Goal: Participate in discussion: Engage in conversation with other users on a specific topic

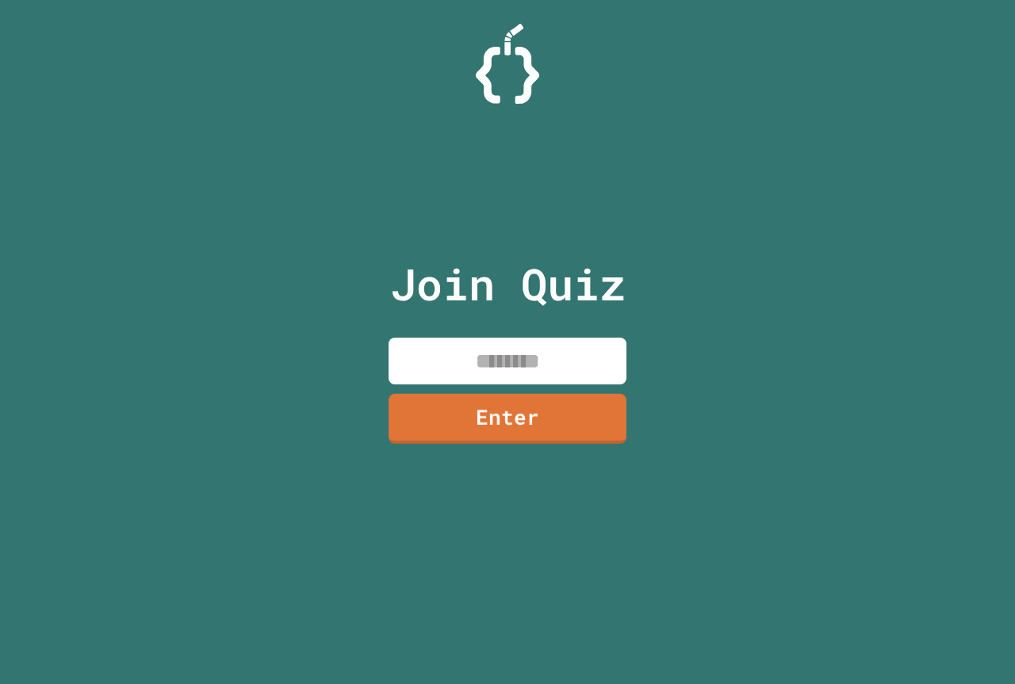
click at [465, 365] on input at bounding box center [507, 361] width 238 height 47
type input "********"
click at [473, 407] on link "Enter" at bounding box center [507, 417] width 237 height 52
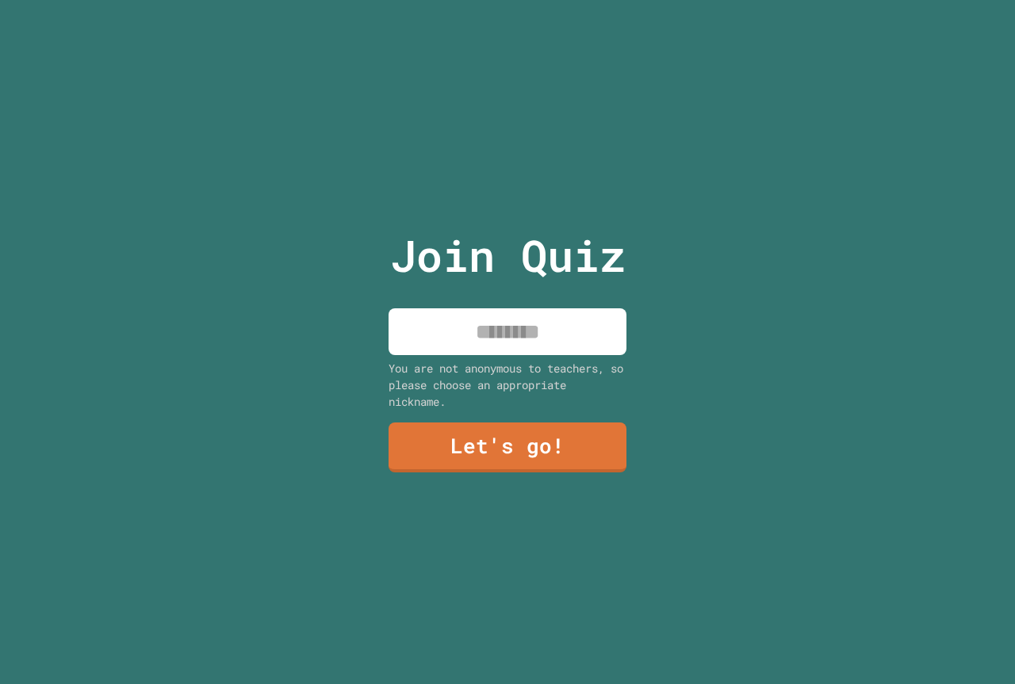
click at [503, 333] on input at bounding box center [507, 331] width 238 height 47
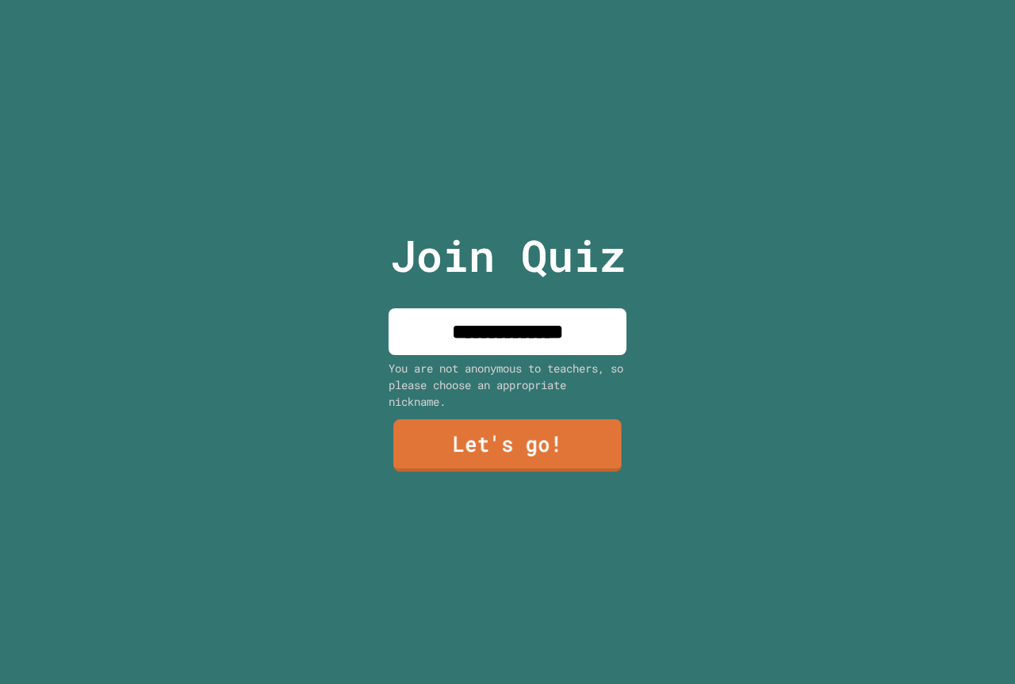
type input "**********"
click at [499, 437] on link "Let's go!" at bounding box center [507, 445] width 228 height 52
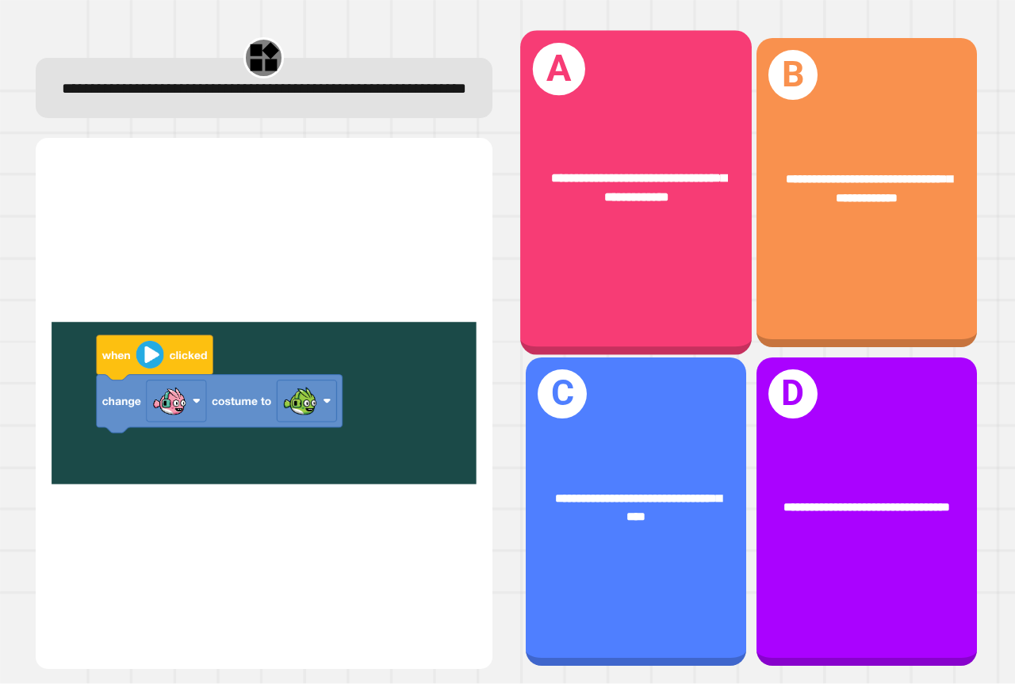
click at [676, 172] on span "**********" at bounding box center [638, 188] width 175 height 32
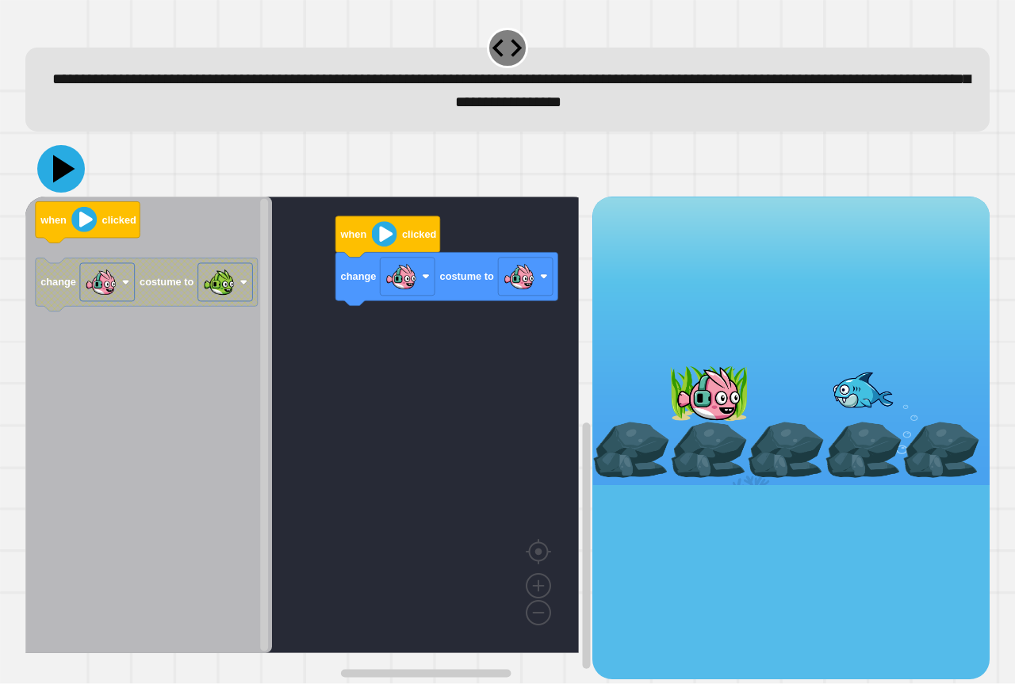
click at [50, 166] on icon at bounding box center [61, 169] width 48 height 48
drag, startPoint x: 698, startPoint y: 401, endPoint x: 783, endPoint y: 391, distance: 86.2
click at [783, 391] on div at bounding box center [790, 341] width 397 height 289
click at [366, 318] on div "change costume to when clicked when clicked change costume to" at bounding box center [308, 438] width 567 height 482
click at [304, 281] on div "change costume to when clicked when clicked change costume to" at bounding box center [308, 438] width 567 height 482
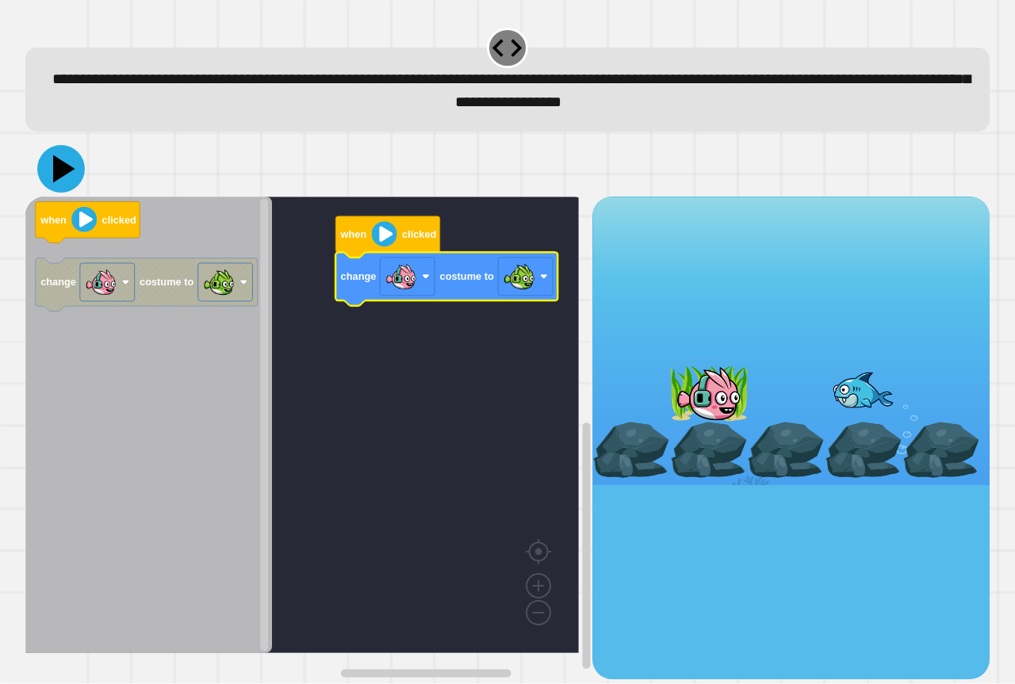
click at [55, 169] on icon at bounding box center [64, 169] width 22 height 28
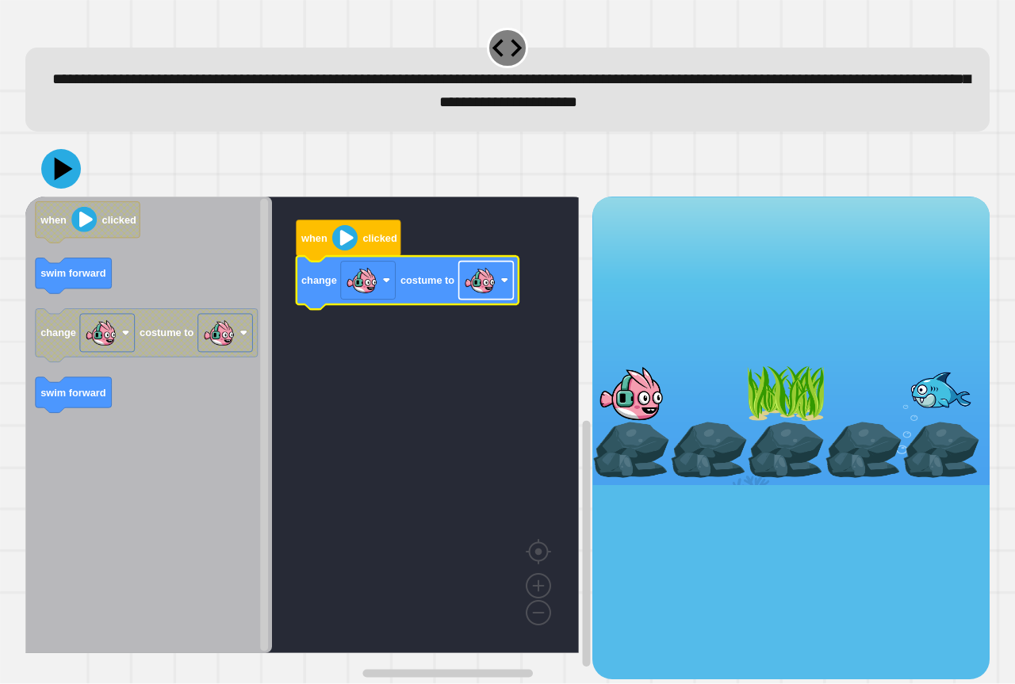
click at [479, 283] on image "Blockly Workspace" at bounding box center [480, 281] width 32 height 32
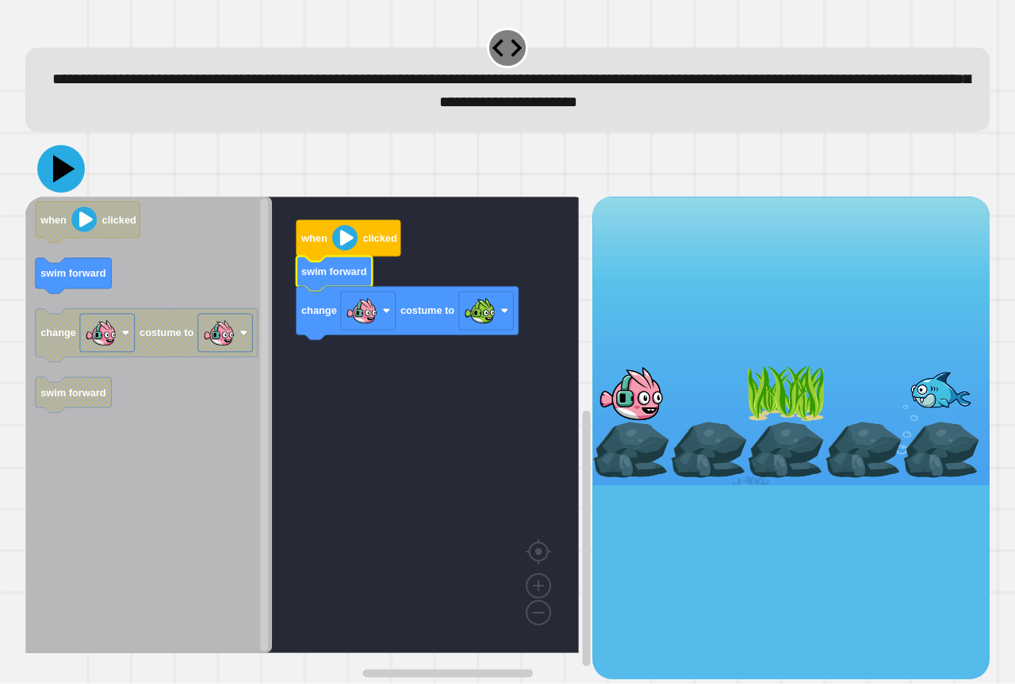
click at [59, 180] on icon at bounding box center [61, 169] width 48 height 48
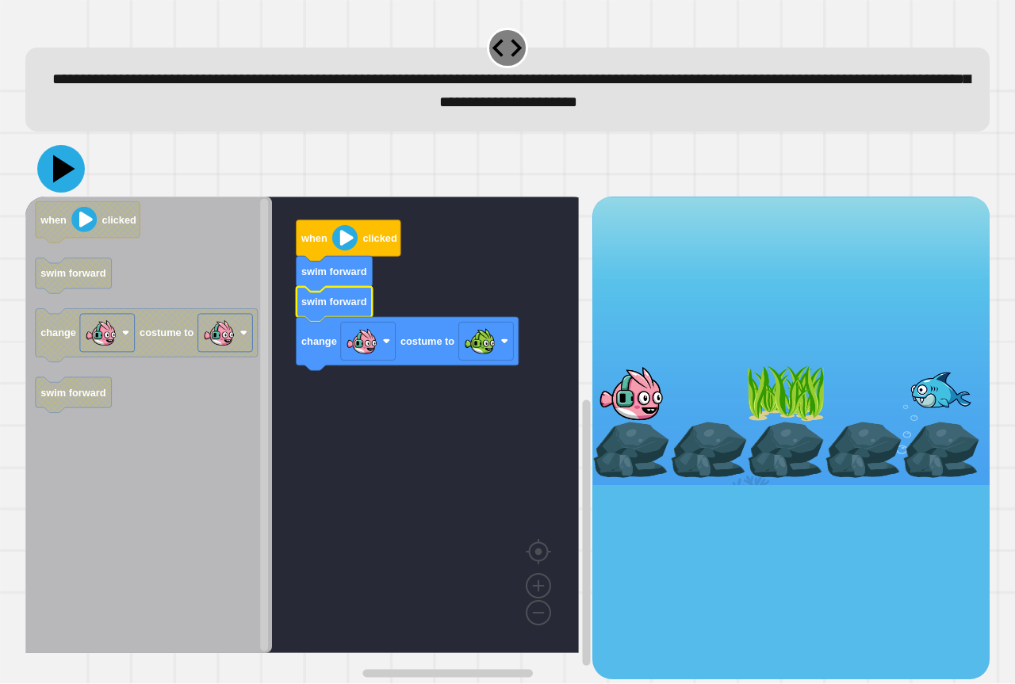
click at [68, 172] on icon at bounding box center [64, 169] width 22 height 28
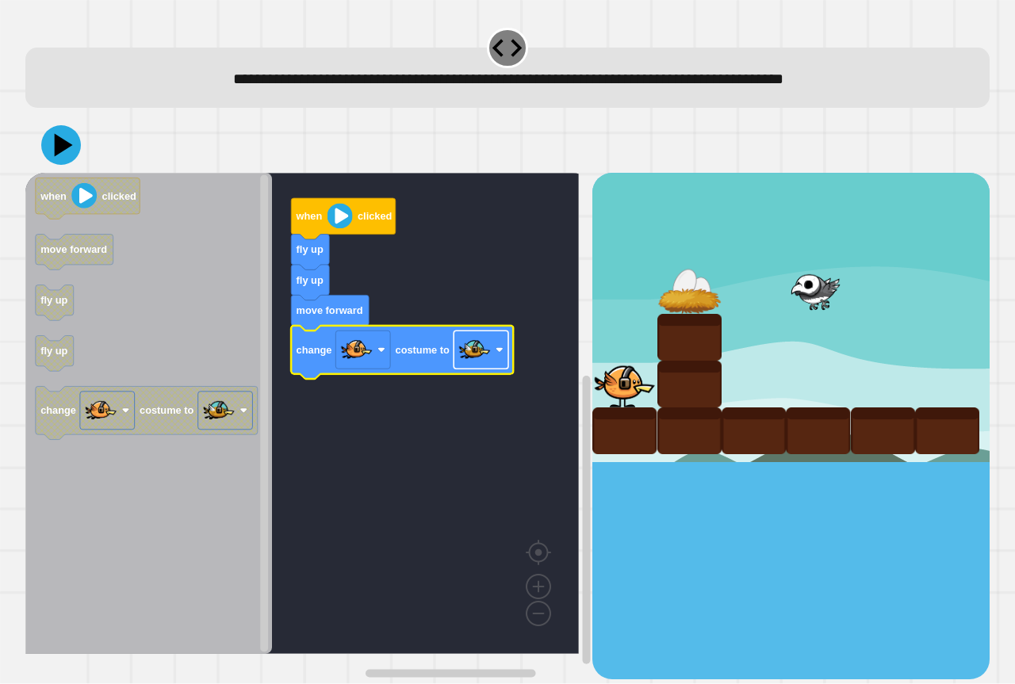
click at [484, 363] on image "Blockly Workspace" at bounding box center [475, 351] width 32 height 32
click at [354, 417] on rect "Blockly Workspace" at bounding box center [301, 413] width 553 height 481
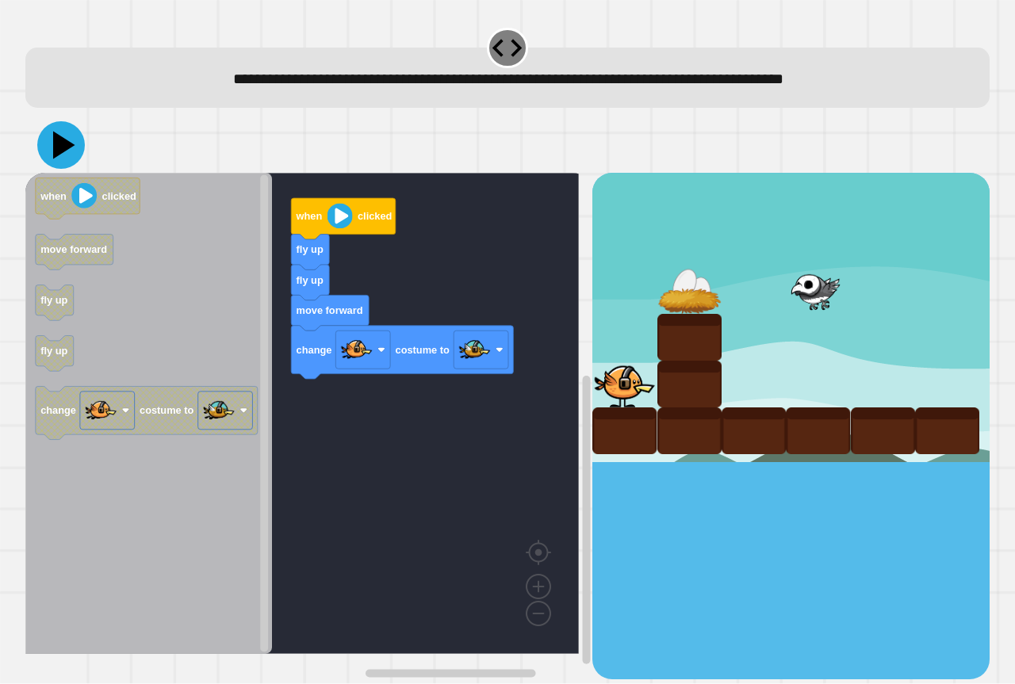
click at [63, 137] on icon at bounding box center [61, 145] width 48 height 48
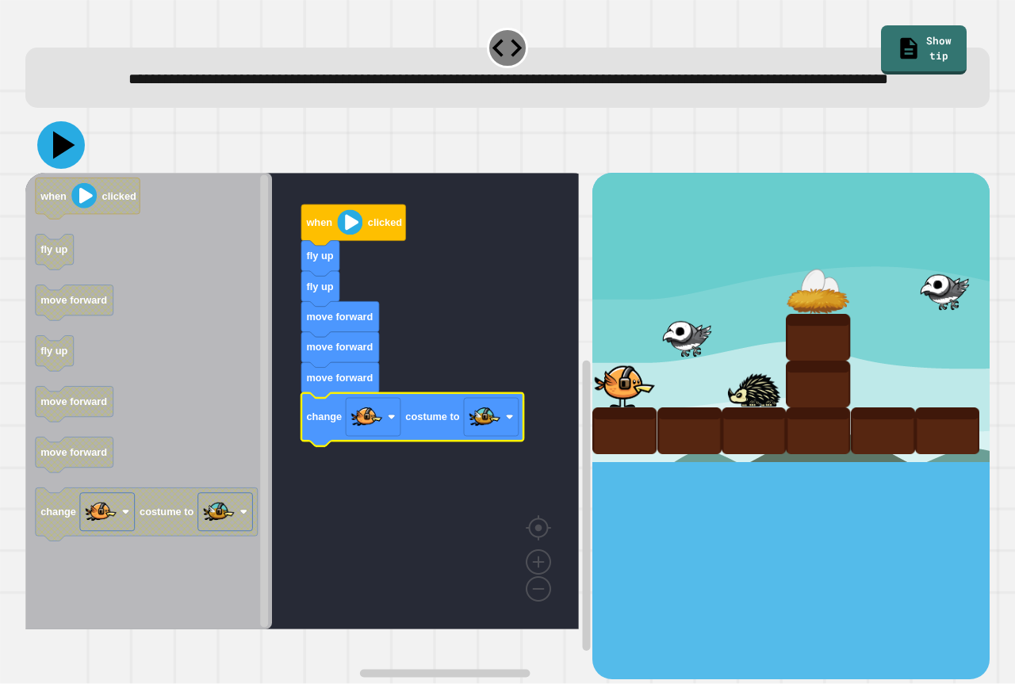
click at [52, 167] on icon at bounding box center [61, 145] width 48 height 48
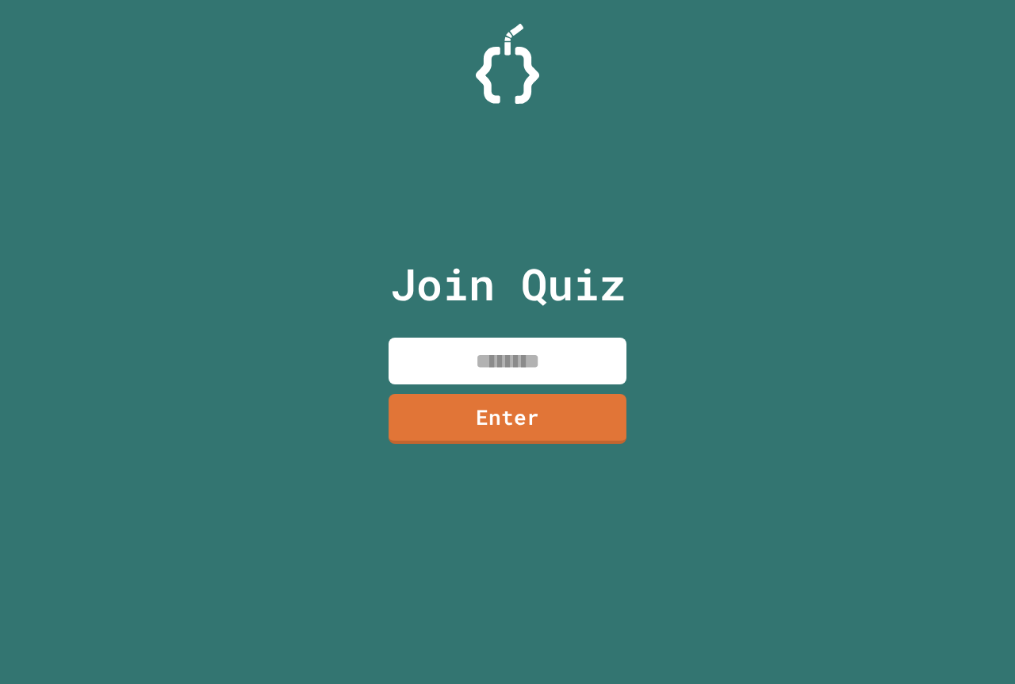
click at [433, 373] on input at bounding box center [507, 361] width 238 height 47
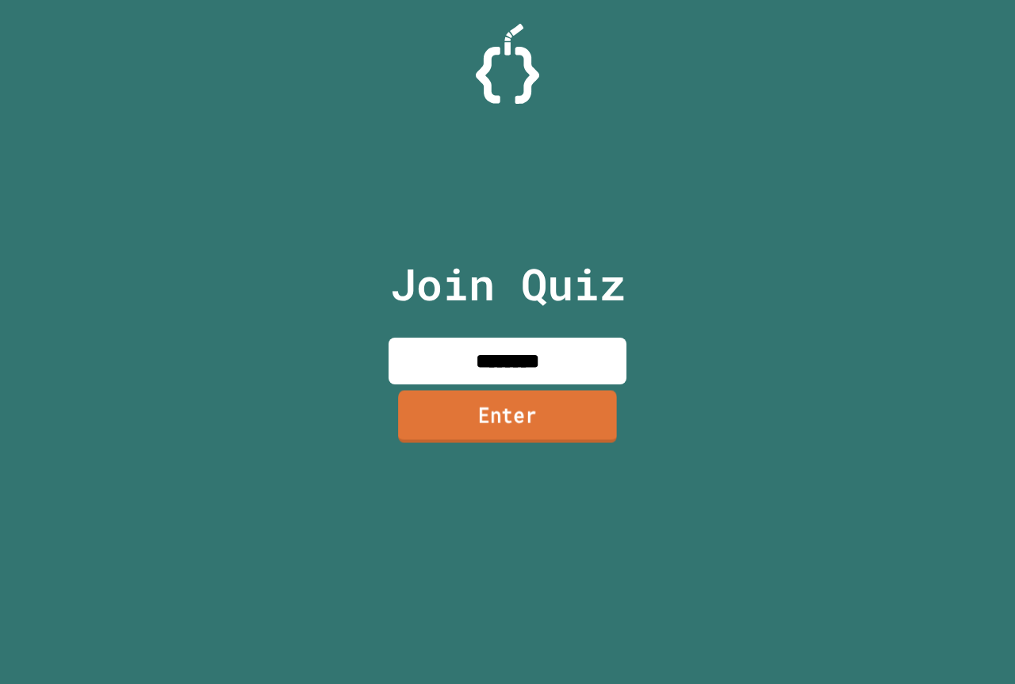
type input "********"
click at [417, 427] on link "Enter" at bounding box center [507, 417] width 238 height 52
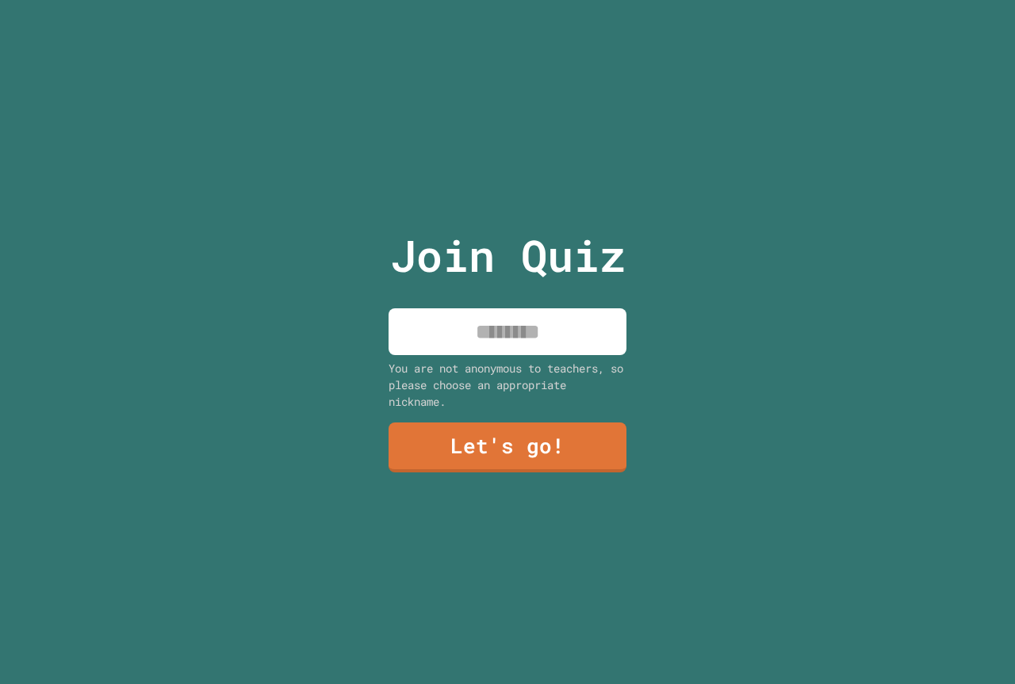
drag, startPoint x: 477, startPoint y: 319, endPoint x: 477, endPoint y: 333, distance: 14.3
click at [477, 333] on input at bounding box center [507, 331] width 238 height 47
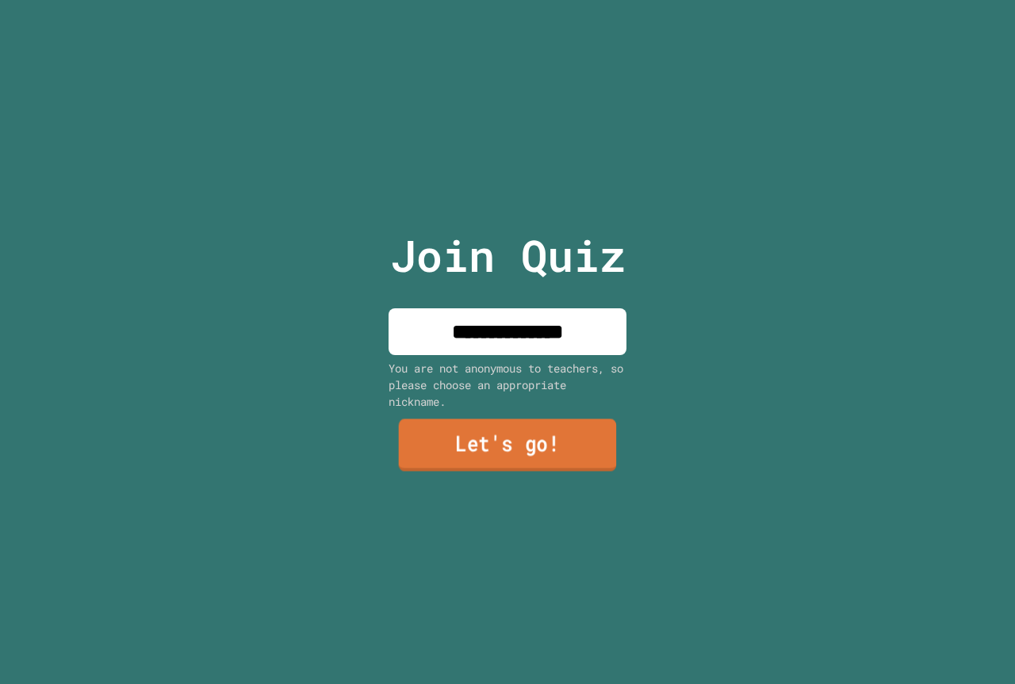
type input "**********"
click at [482, 431] on link "Let's go!" at bounding box center [508, 445] width 218 height 52
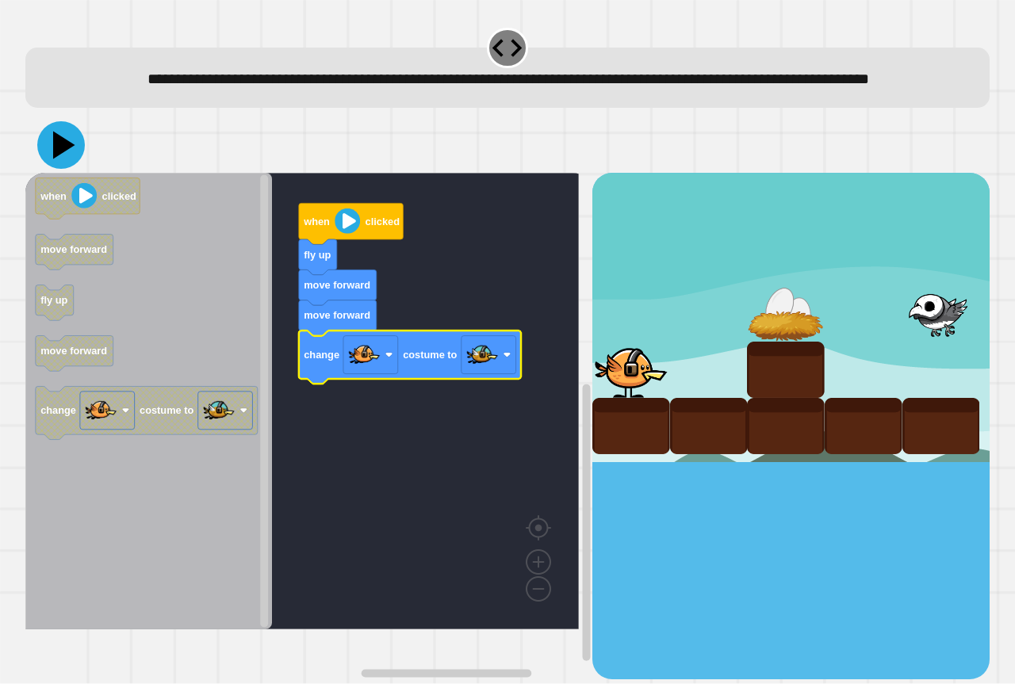
click at [65, 169] on icon at bounding box center [61, 145] width 48 height 48
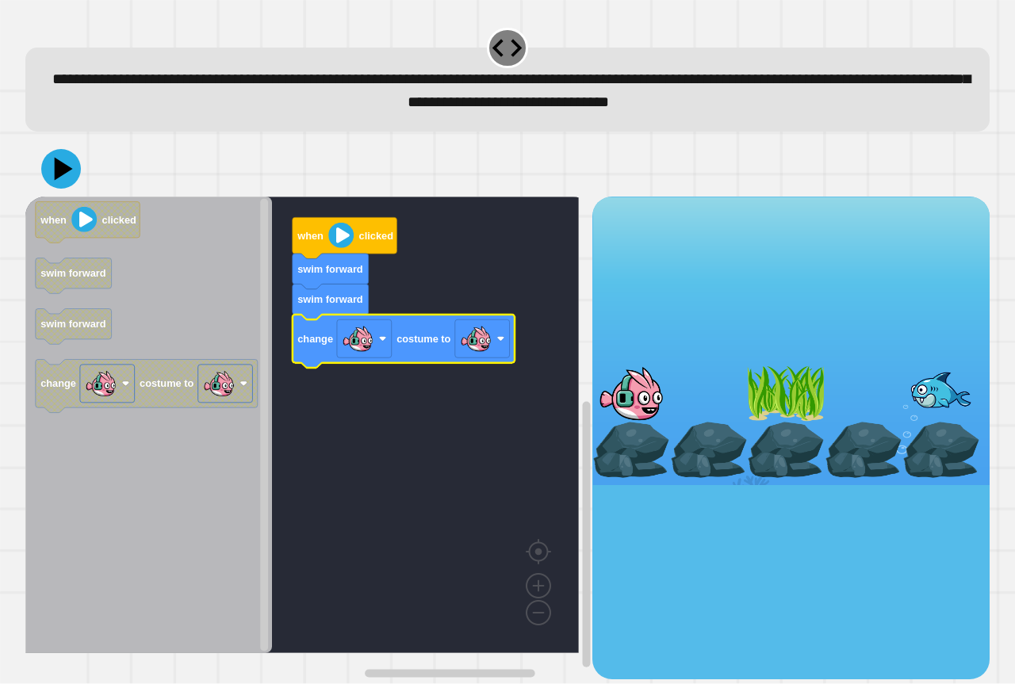
click at [478, 344] on image "Blockly Workspace" at bounding box center [476, 339] width 32 height 32
click at [67, 174] on icon at bounding box center [64, 169] width 22 height 28
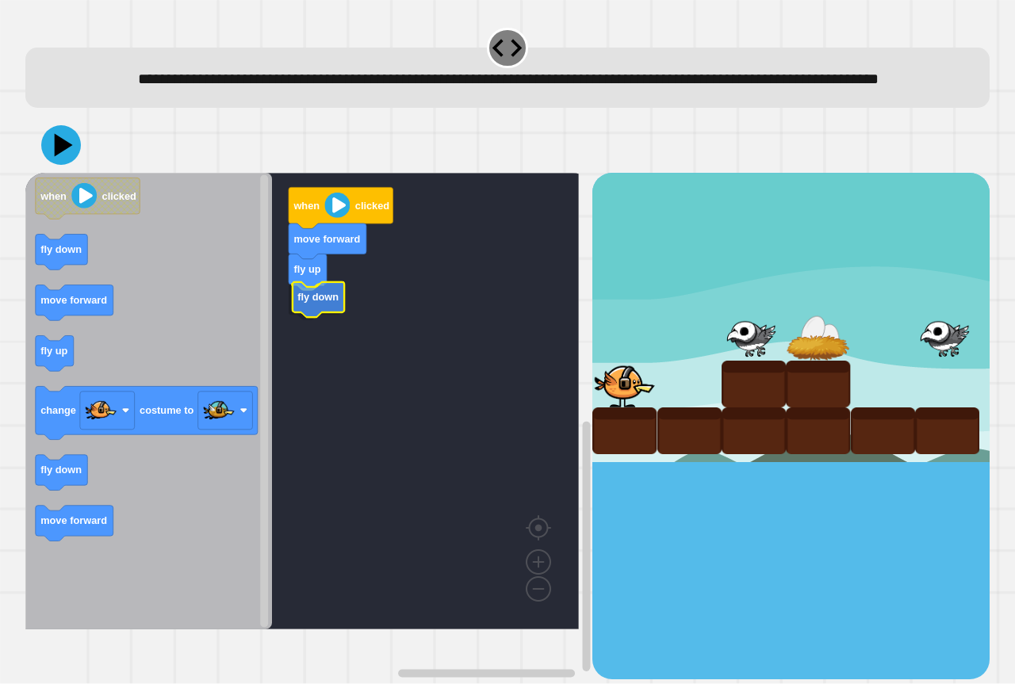
click at [285, 324] on div "fly up fly down move forward when clicked when clicked fly down move forward fl…" at bounding box center [308, 426] width 567 height 506
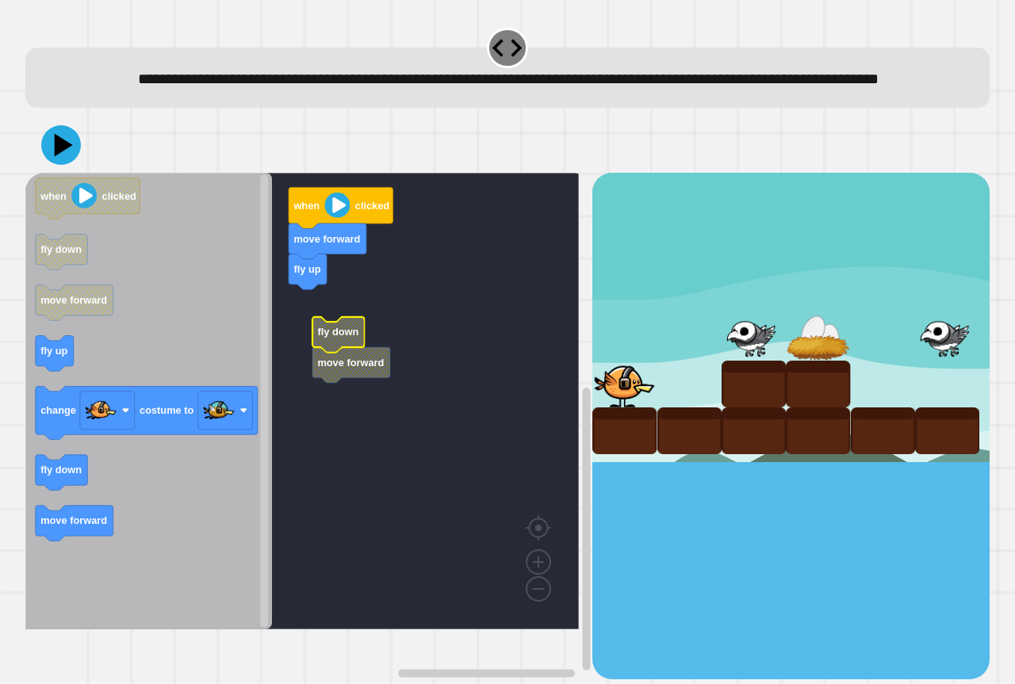
click at [341, 449] on rect "Blockly Workspace" at bounding box center [301, 401] width 553 height 457
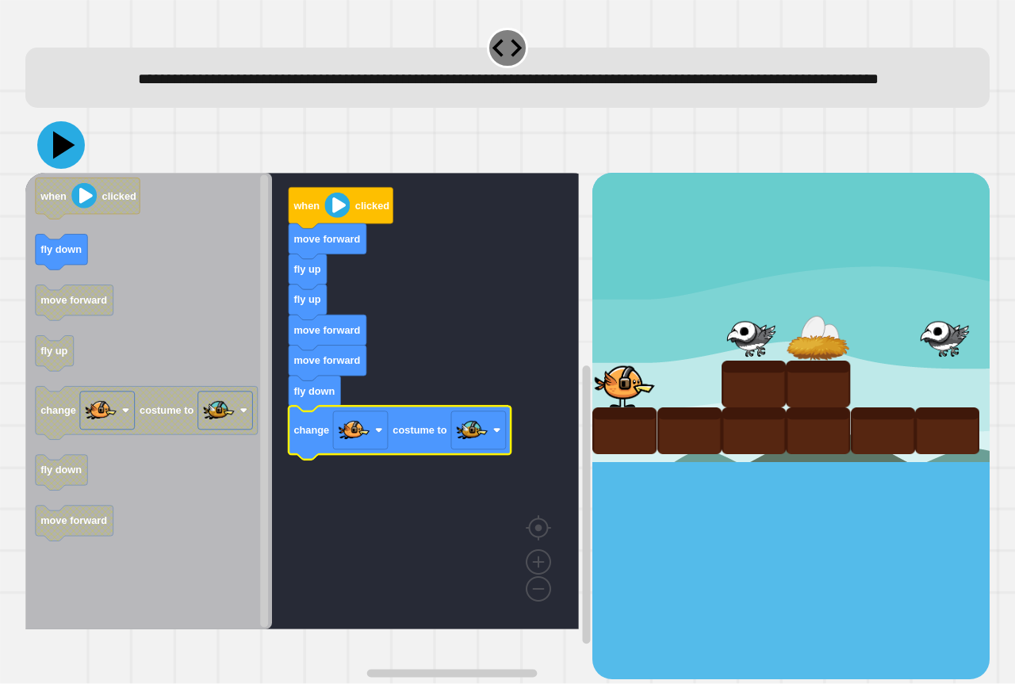
click at [63, 159] on icon at bounding box center [64, 146] width 22 height 28
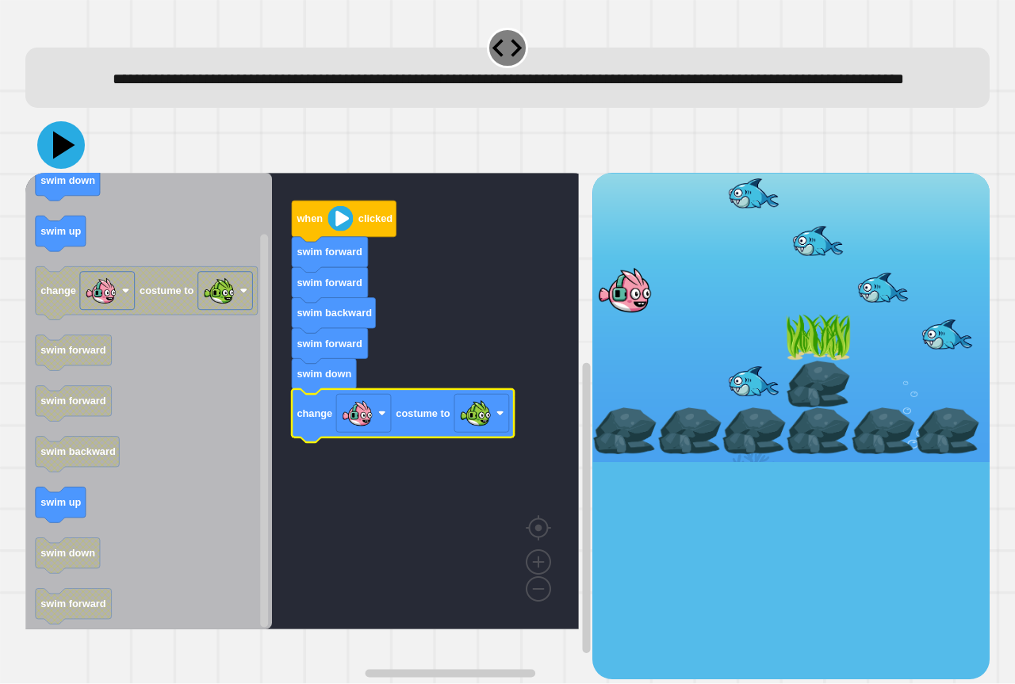
click at [58, 159] on icon at bounding box center [64, 146] width 22 height 28
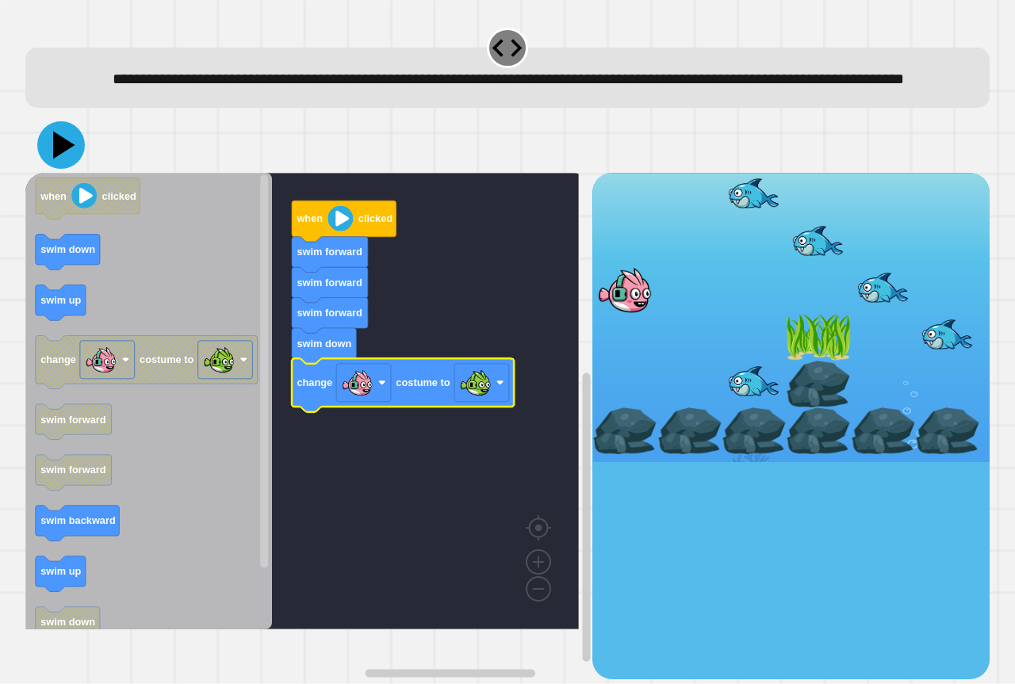
click at [55, 159] on icon at bounding box center [64, 146] width 22 height 28
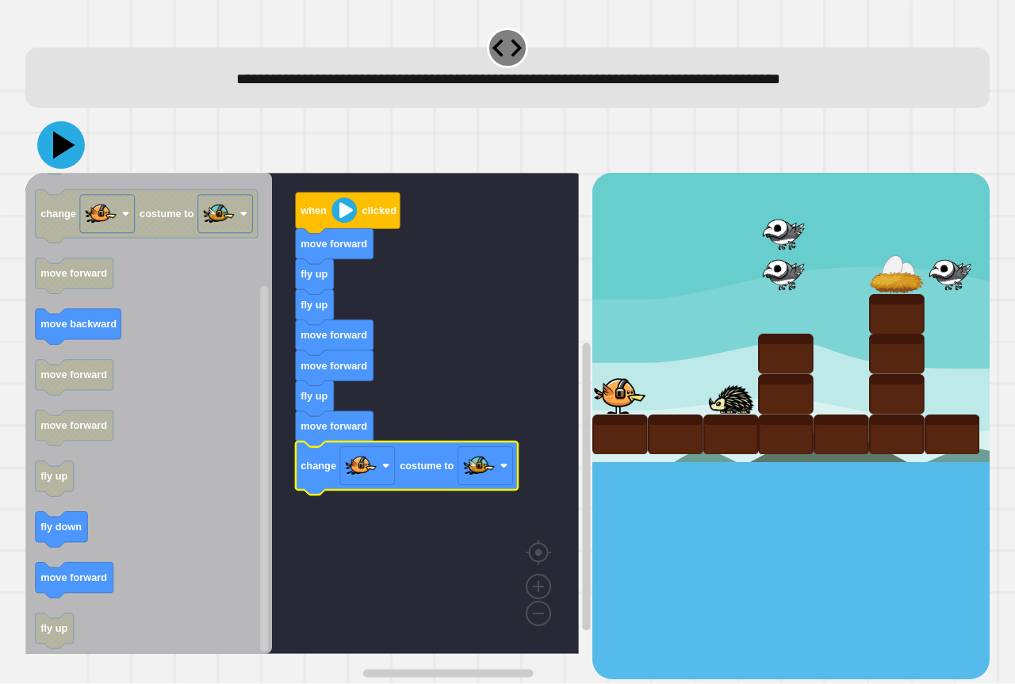
click at [66, 151] on icon at bounding box center [64, 146] width 22 height 28
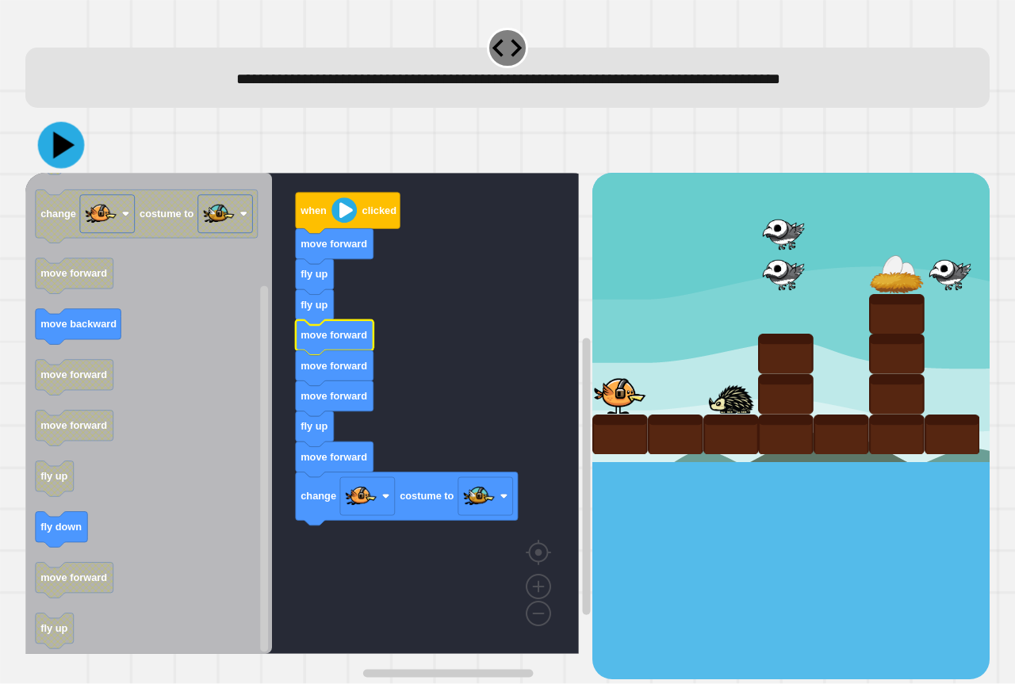
click at [60, 142] on icon at bounding box center [63, 145] width 21 height 27
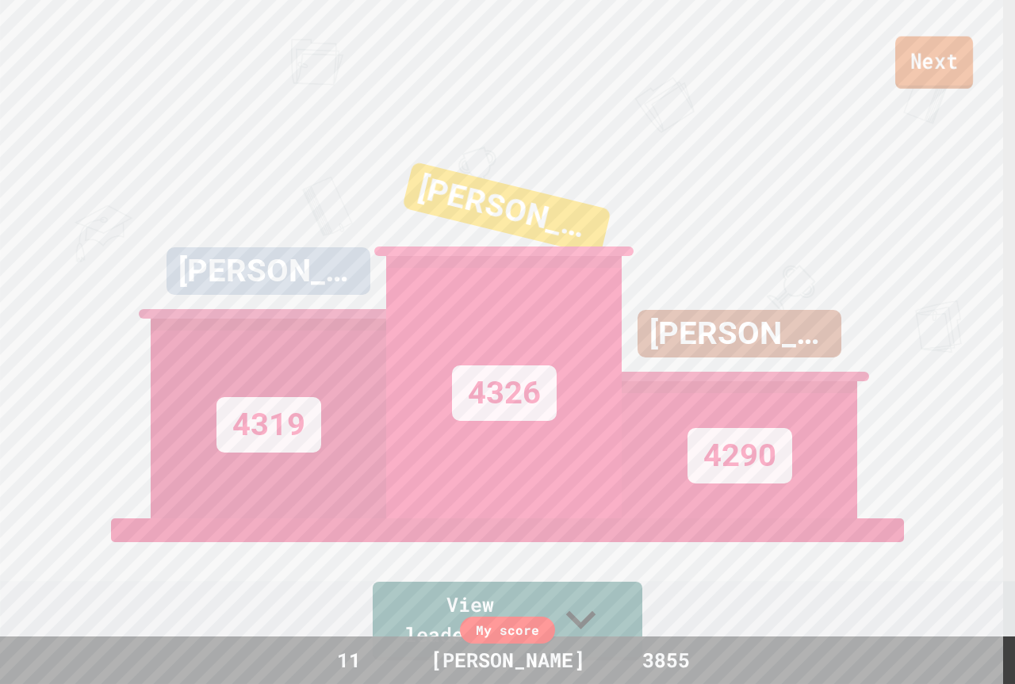
click at [926, 71] on link "Next" at bounding box center [934, 62] width 78 height 52
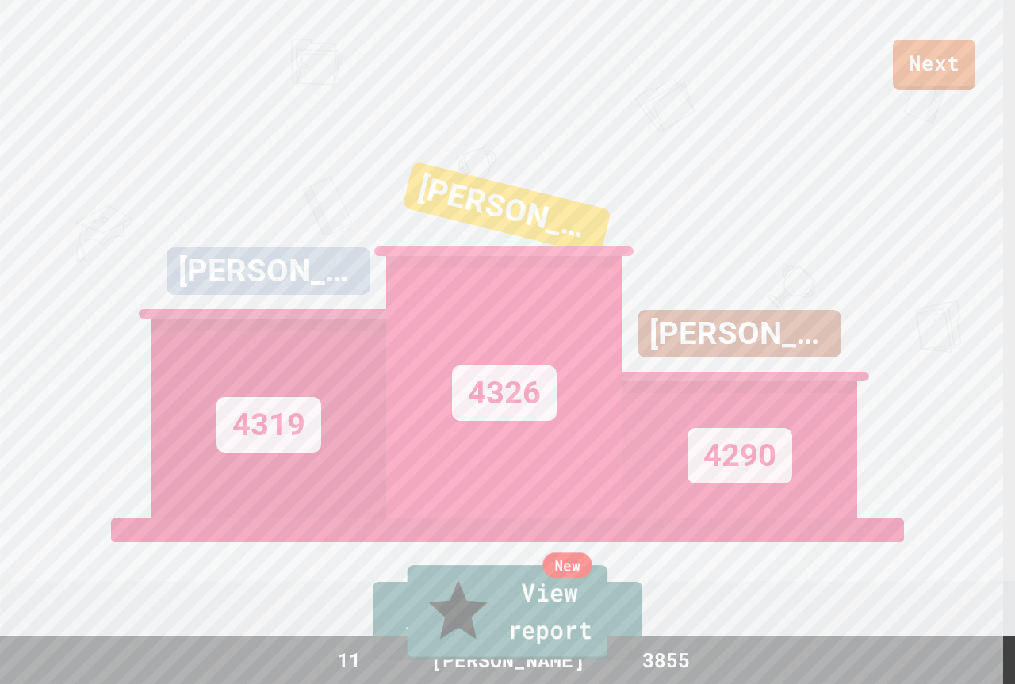
click at [576, 629] on link "New View report" at bounding box center [507, 612] width 201 height 95
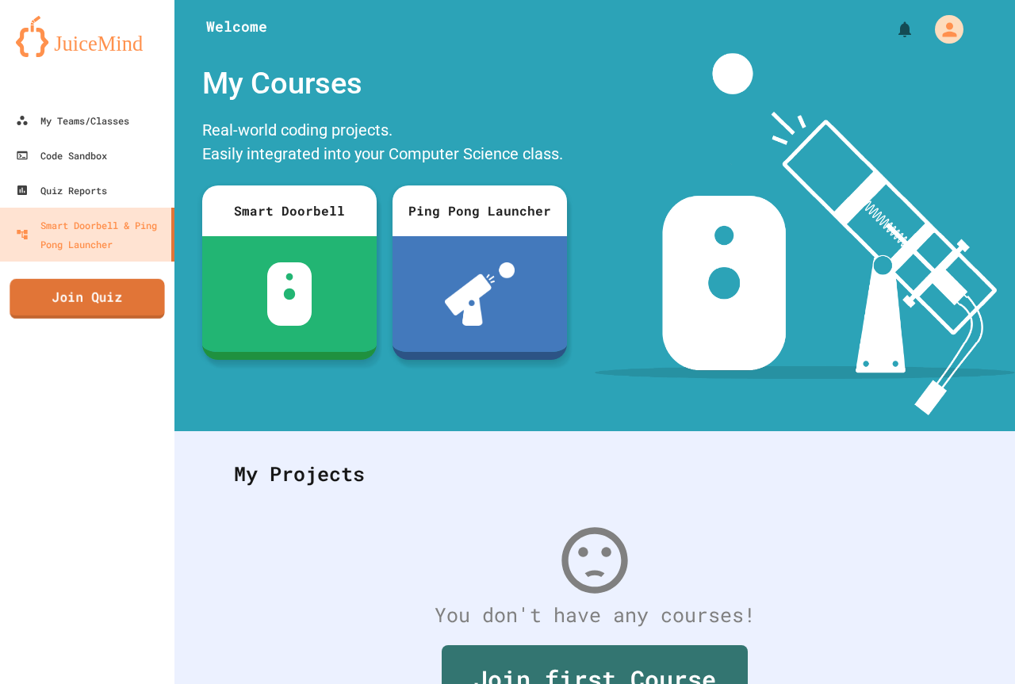
click at [112, 293] on link "Join Quiz" at bounding box center [87, 299] width 155 height 40
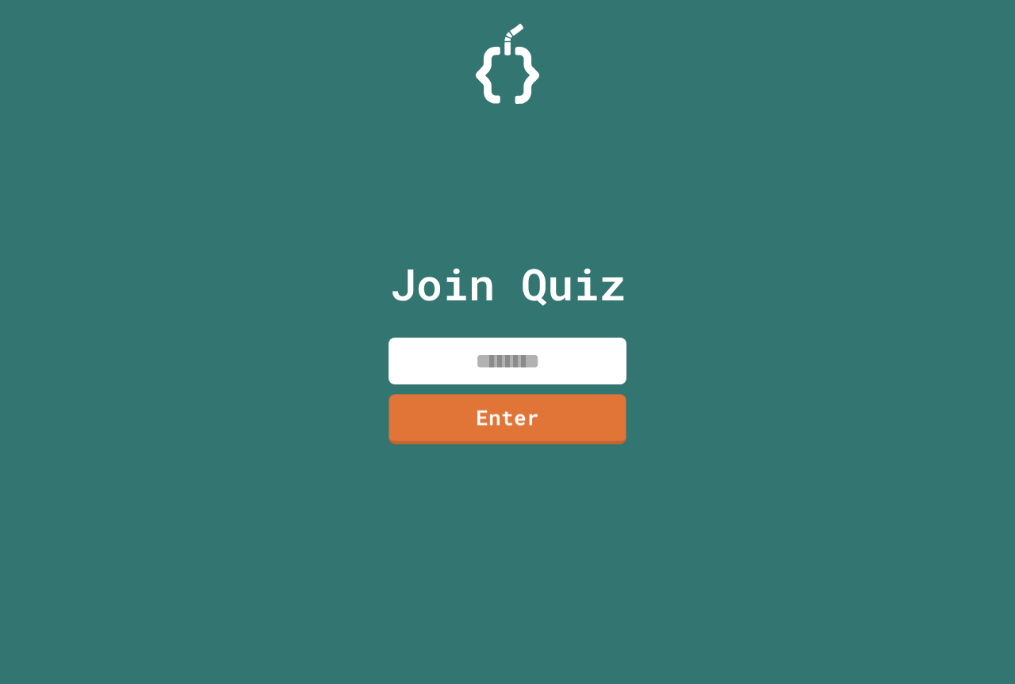
click at [499, 358] on input at bounding box center [507, 361] width 238 height 47
type input "********"
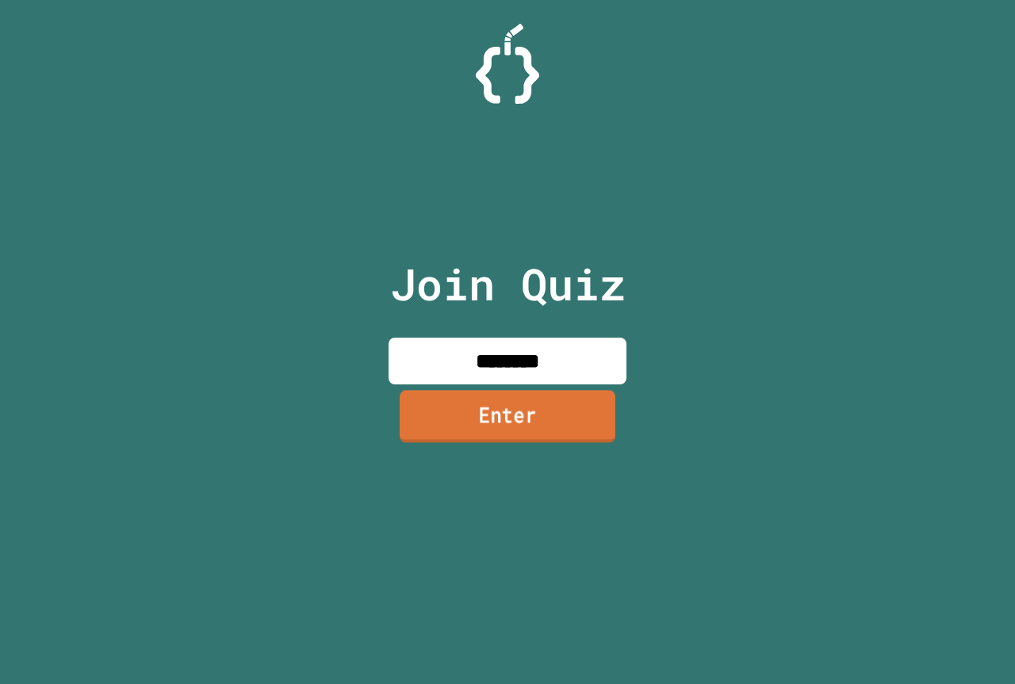
click at [546, 438] on link "Enter" at bounding box center [508, 416] width 216 height 52
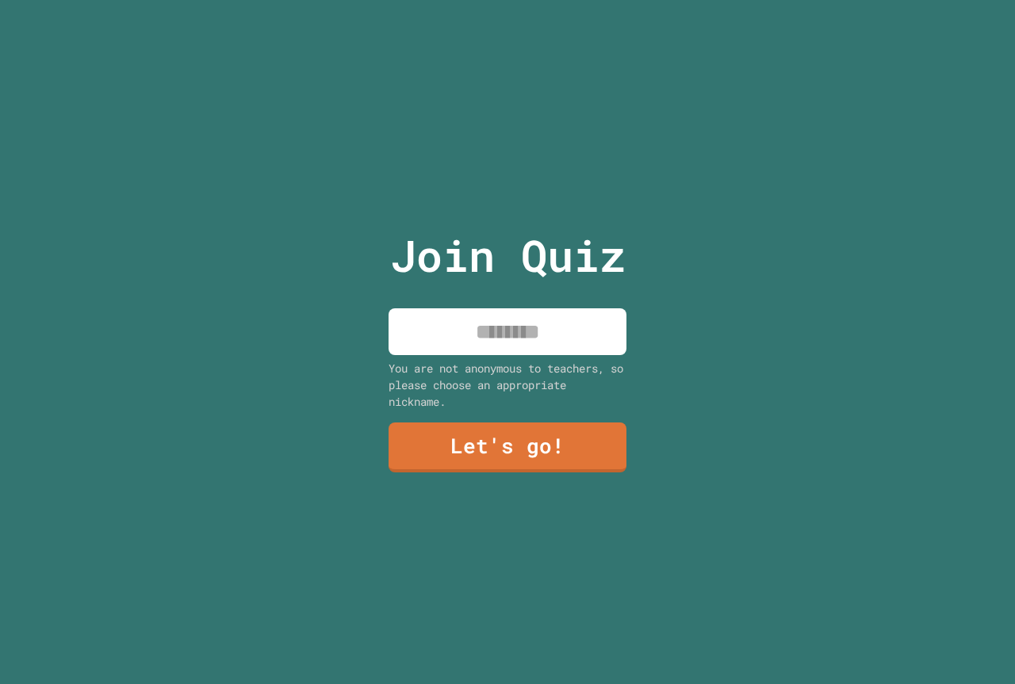
click at [449, 319] on input at bounding box center [507, 331] width 238 height 47
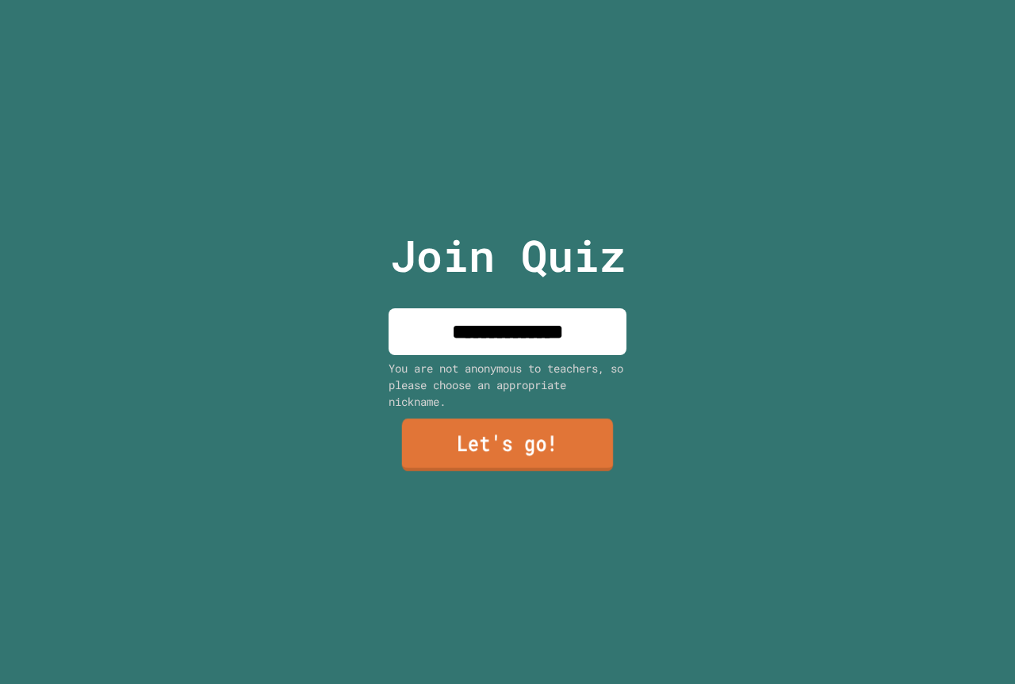
type input "**********"
click at [441, 444] on link "Let's go!" at bounding box center [507, 446] width 235 height 52
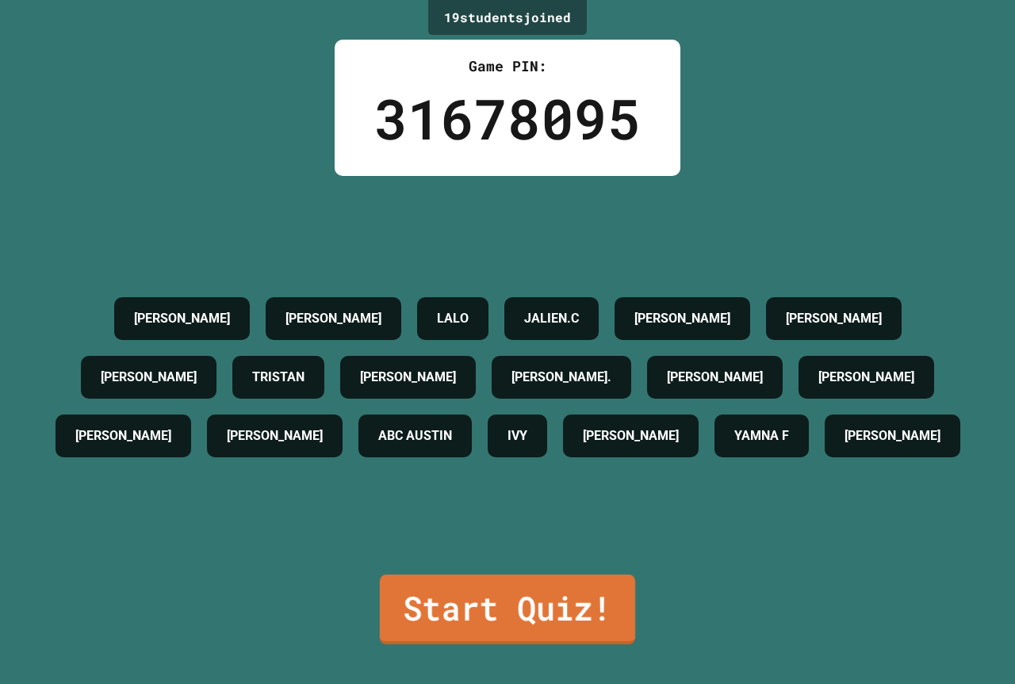
click at [409, 615] on link "Start Quiz!" at bounding box center [507, 610] width 255 height 70
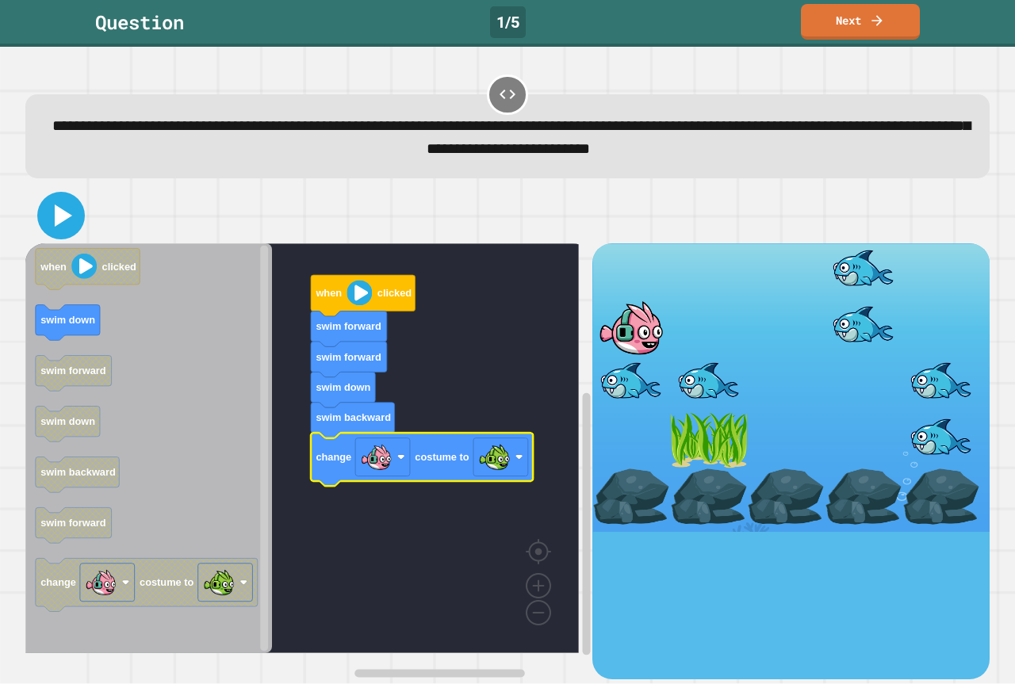
click at [46, 210] on icon at bounding box center [61, 216] width 38 height 38
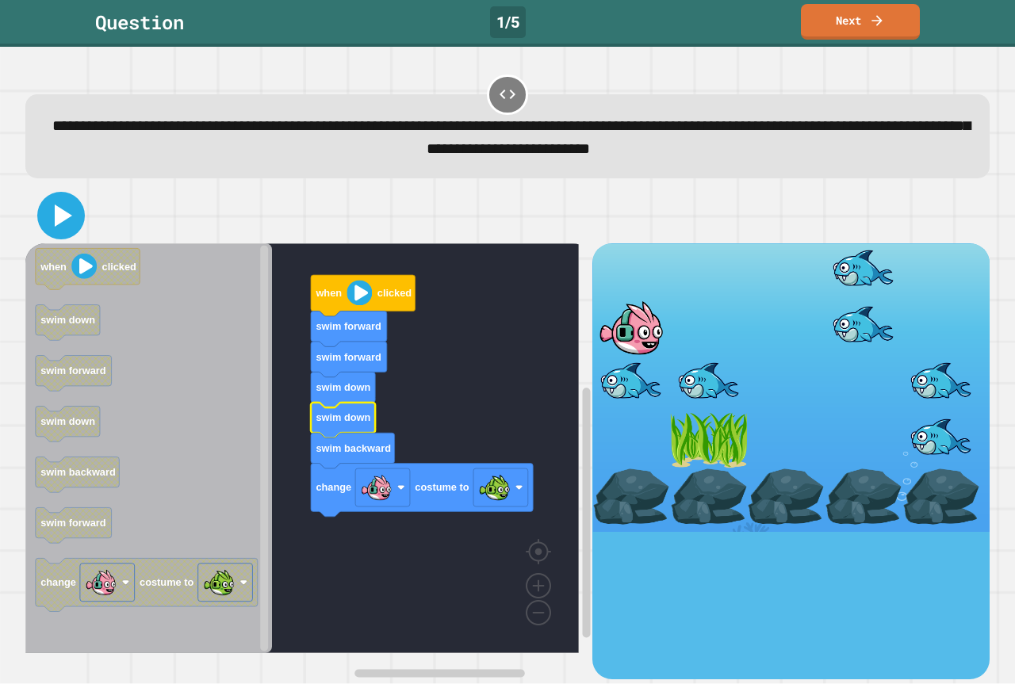
click at [72, 207] on icon at bounding box center [61, 216] width 38 height 38
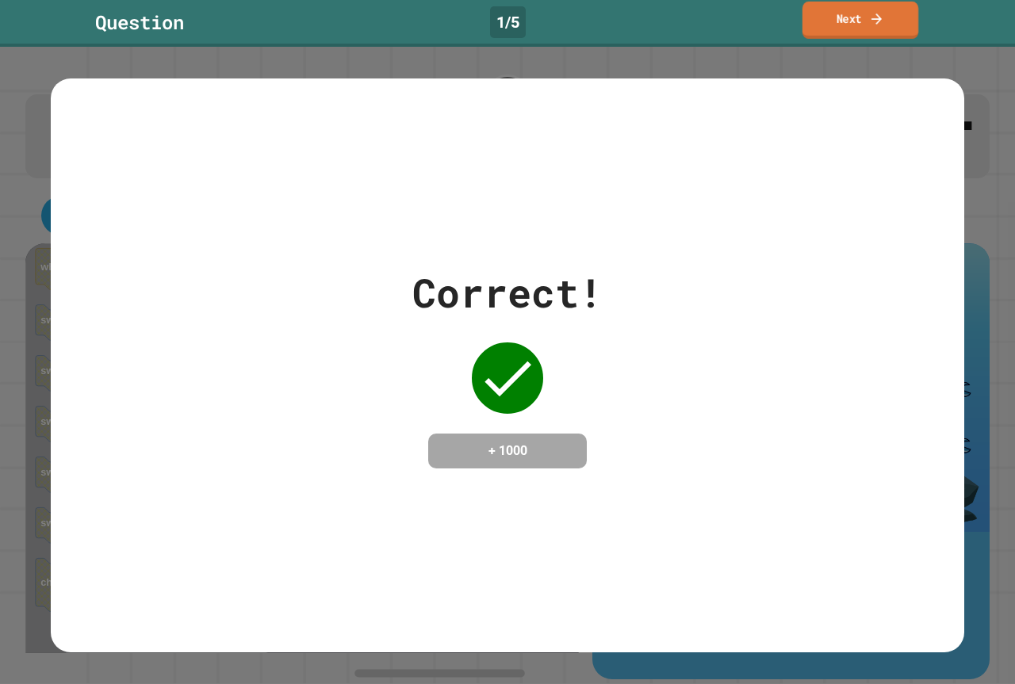
click at [879, 19] on icon at bounding box center [876, 18] width 10 height 11
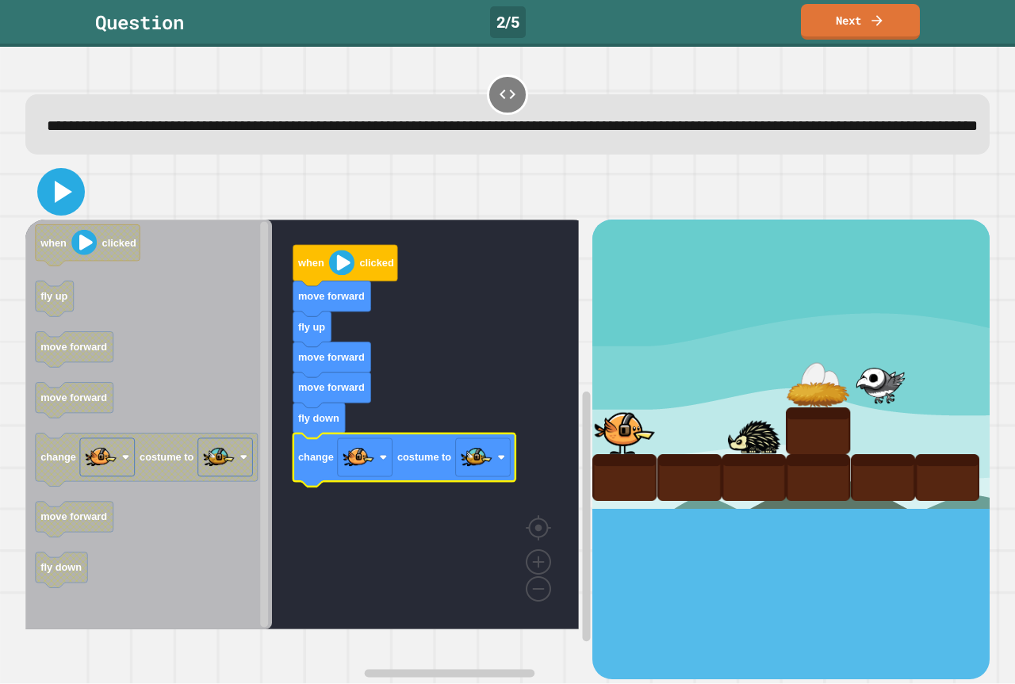
click at [67, 211] on icon at bounding box center [61, 192] width 38 height 38
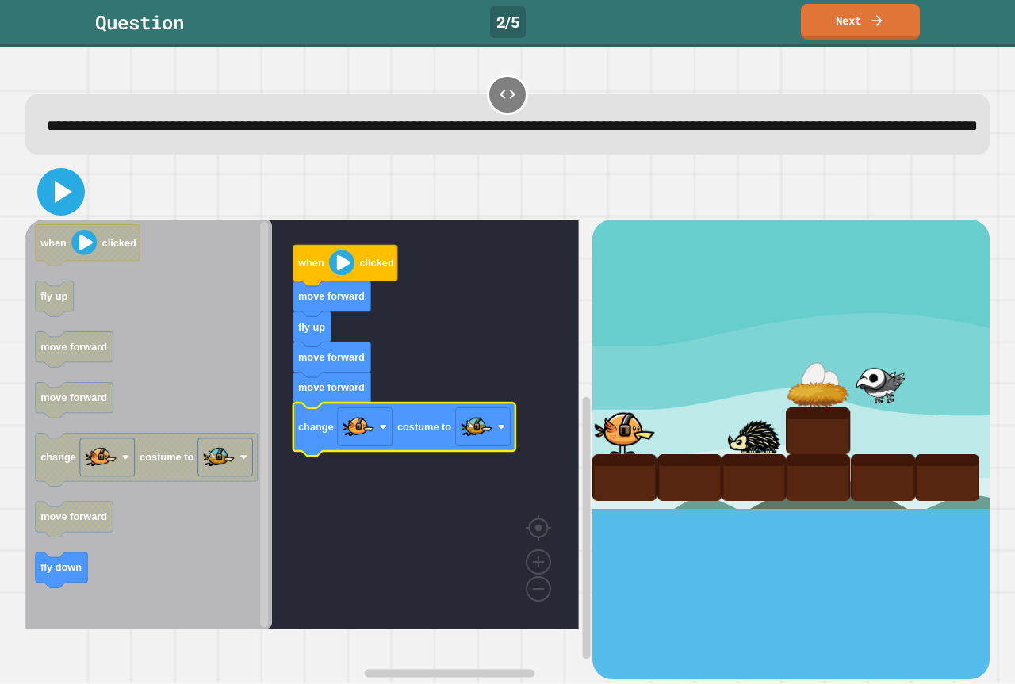
drag, startPoint x: 61, startPoint y: 224, endPoint x: 71, endPoint y: 205, distance: 20.9
click at [61, 203] on icon at bounding box center [63, 192] width 17 height 22
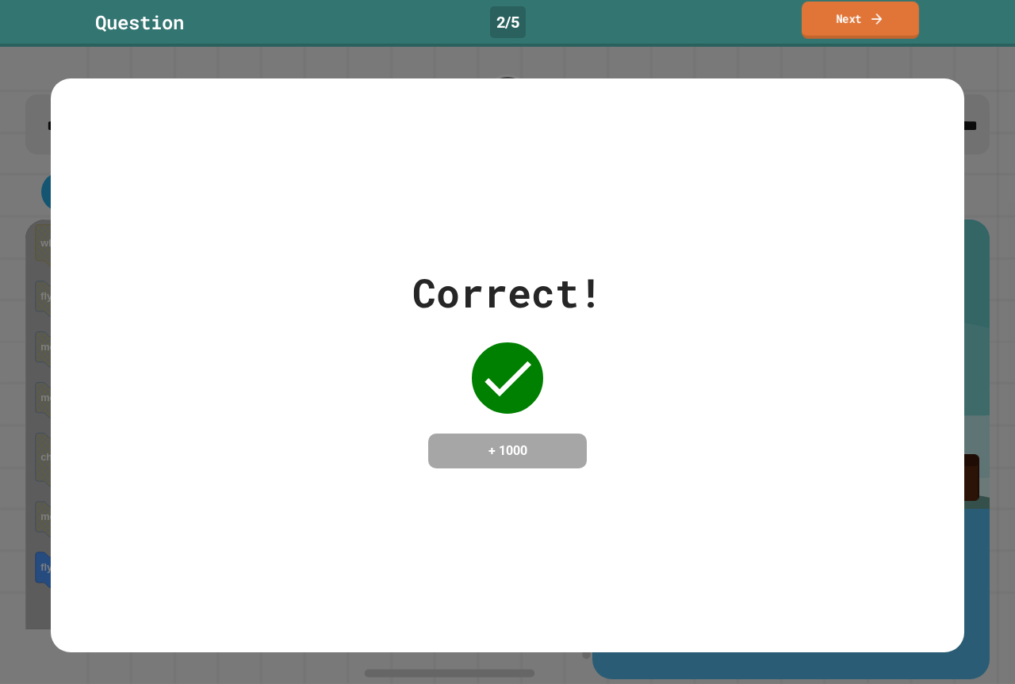
click at [827, 29] on link "Next" at bounding box center [859, 20] width 117 height 37
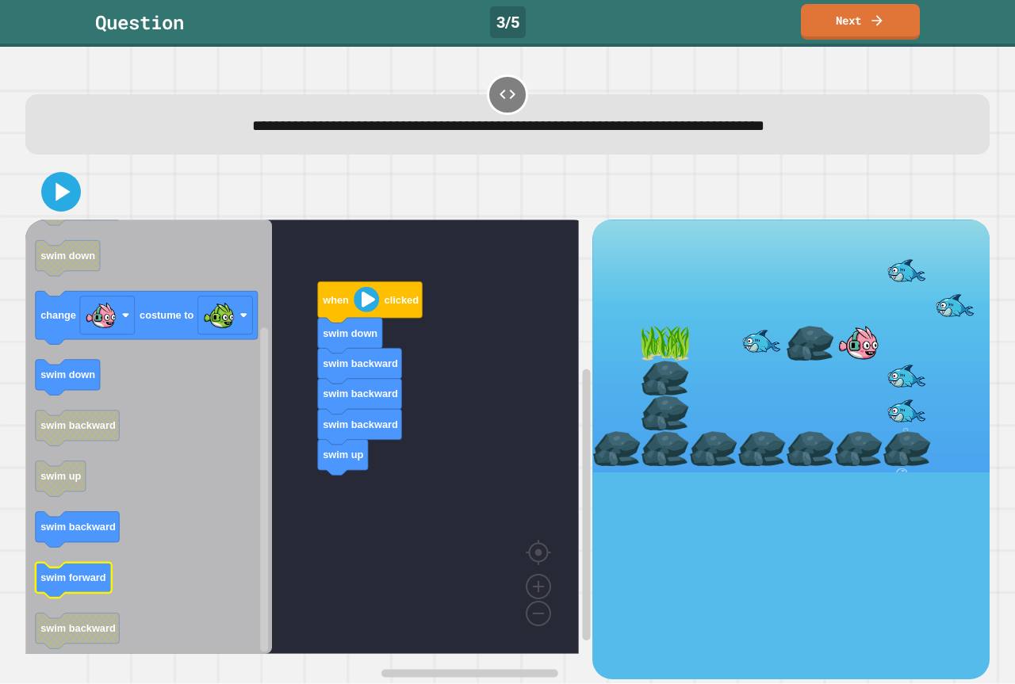
click at [98, 582] on text "swim forward" at bounding box center [73, 578] width 66 height 12
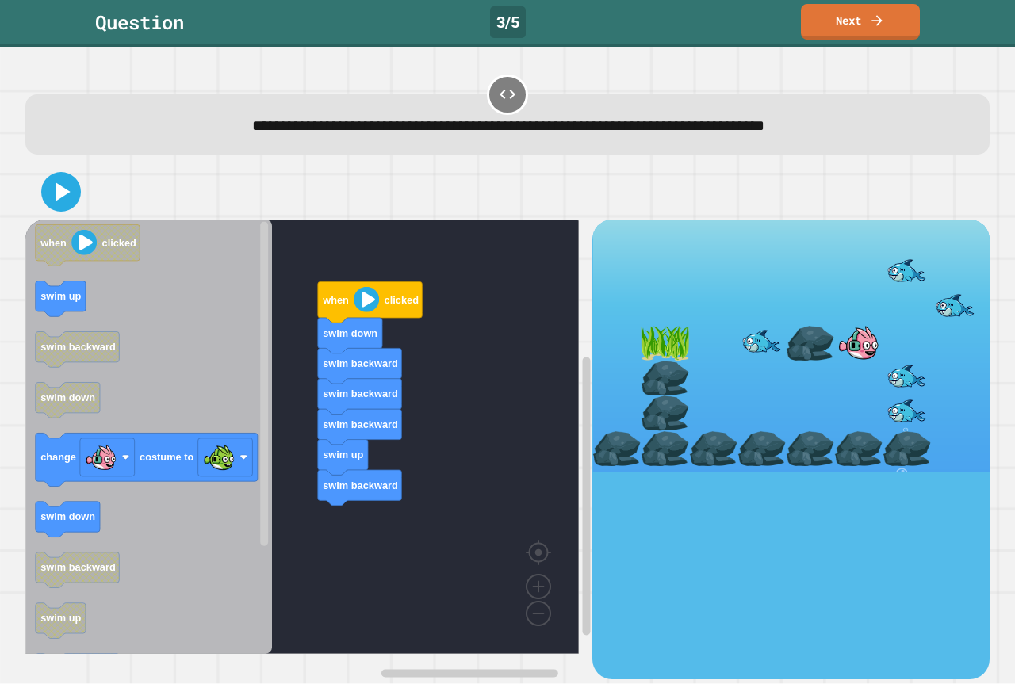
click at [407, 527] on div "when clicked swim down swim backward swim backward swim backward swim up swim b…" at bounding box center [308, 449] width 567 height 459
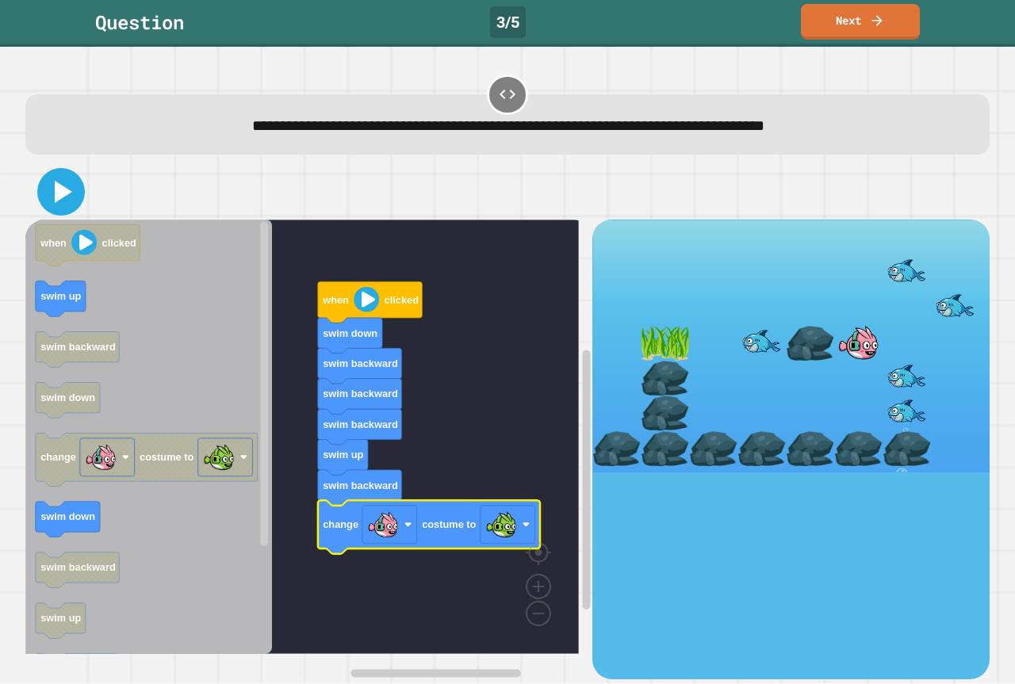
click at [52, 205] on icon at bounding box center [61, 192] width 38 height 38
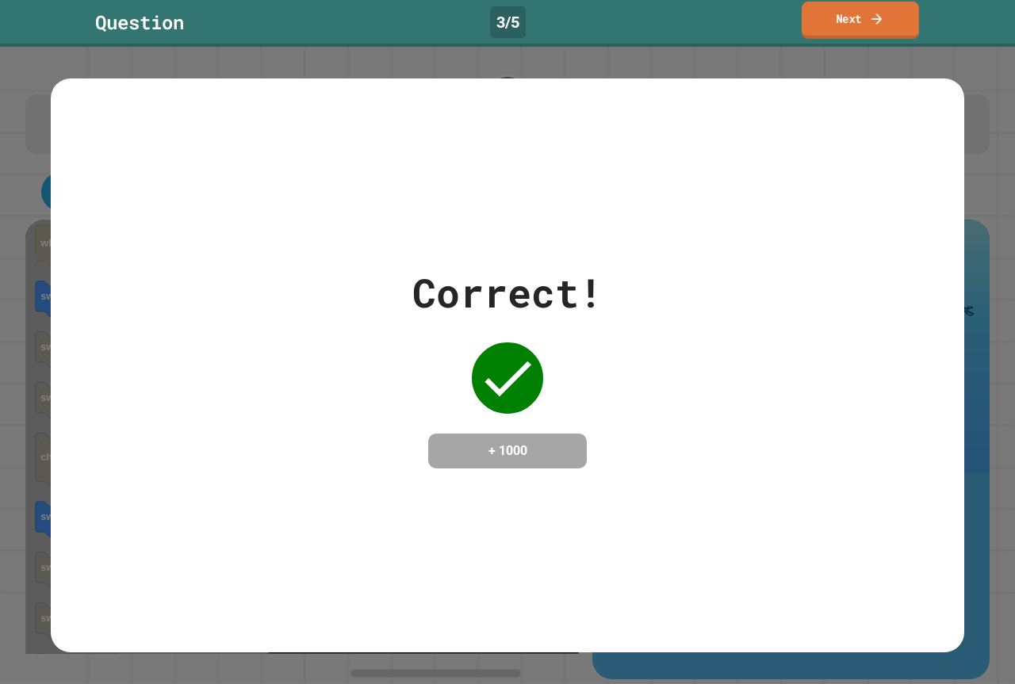
click at [889, 13] on link "Next" at bounding box center [859, 20] width 117 height 37
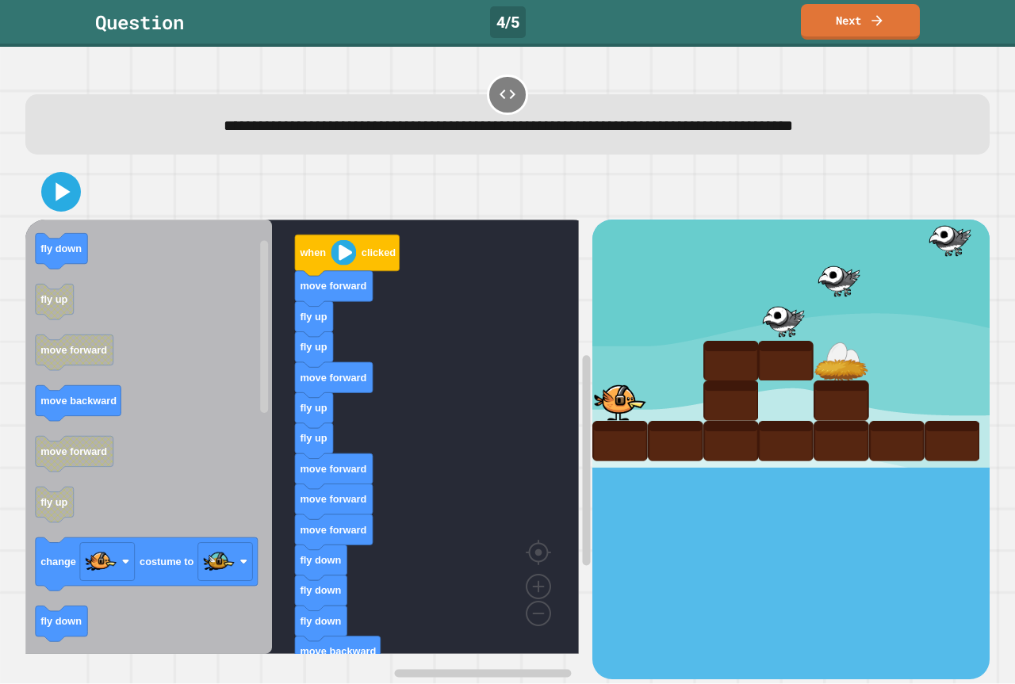
click at [319, 553] on div "when clicked move forward fly up fly up move forward fly up fly up move forward…" at bounding box center [308, 449] width 567 height 459
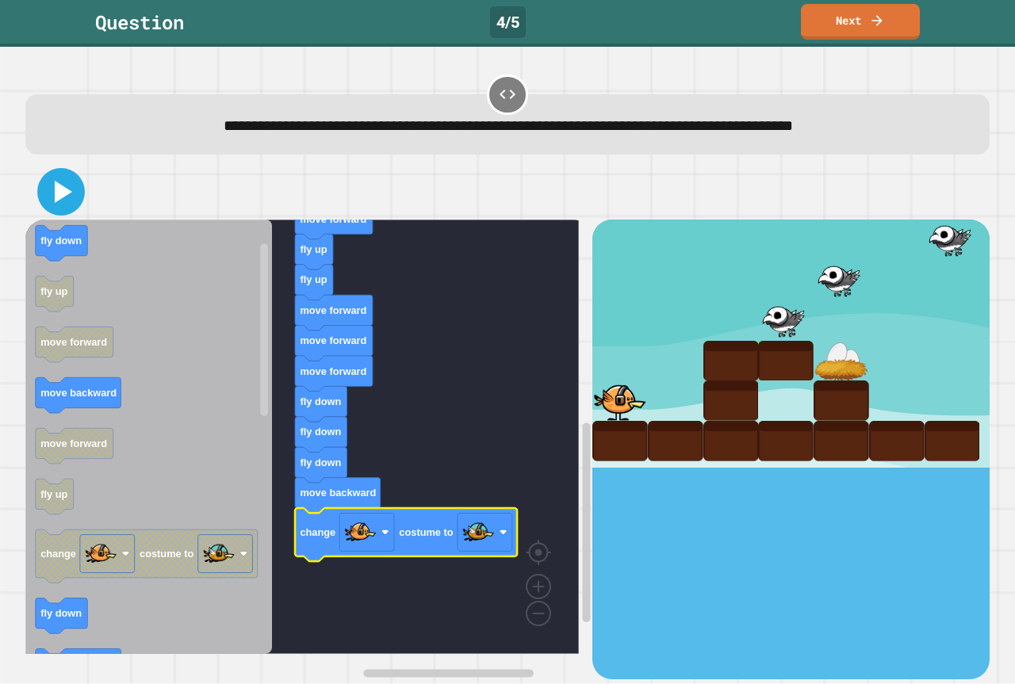
click at [63, 192] on icon at bounding box center [63, 192] width 17 height 22
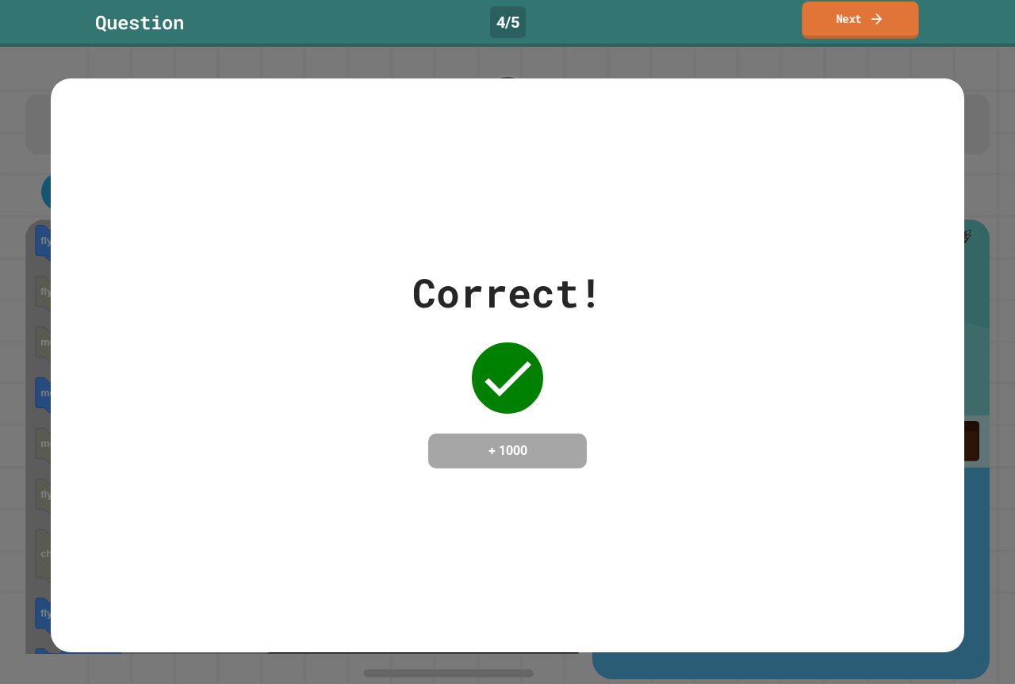
click at [824, 17] on link "Next" at bounding box center [859, 20] width 117 height 37
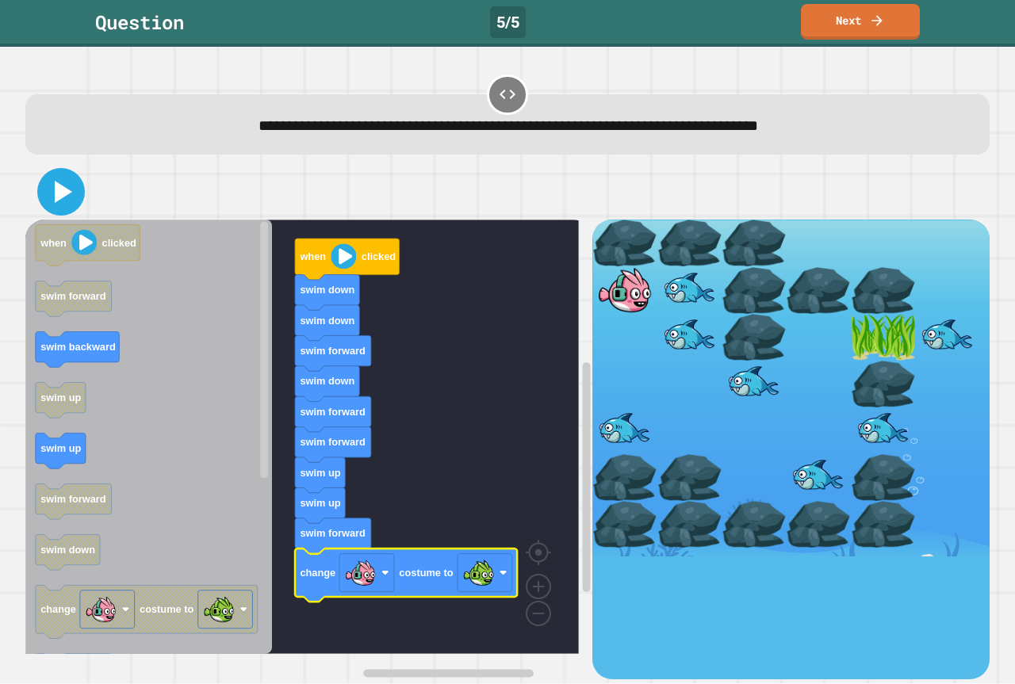
click at [57, 194] on icon at bounding box center [63, 192] width 17 height 22
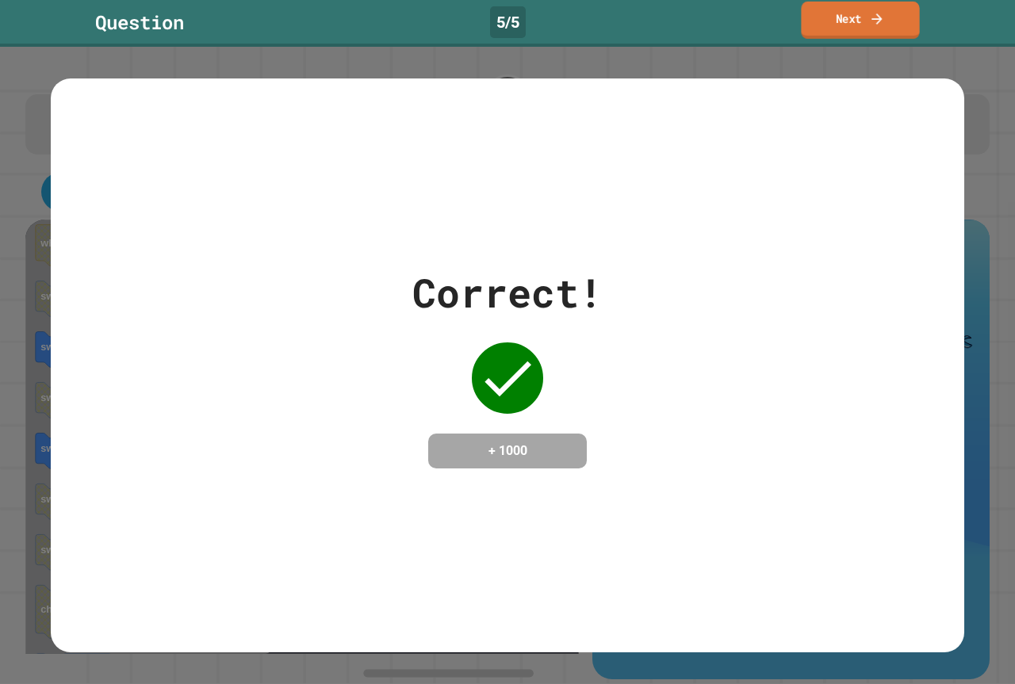
click at [840, 13] on link "Next" at bounding box center [860, 20] width 118 height 37
